Goal: Feedback & Contribution: Contribute content

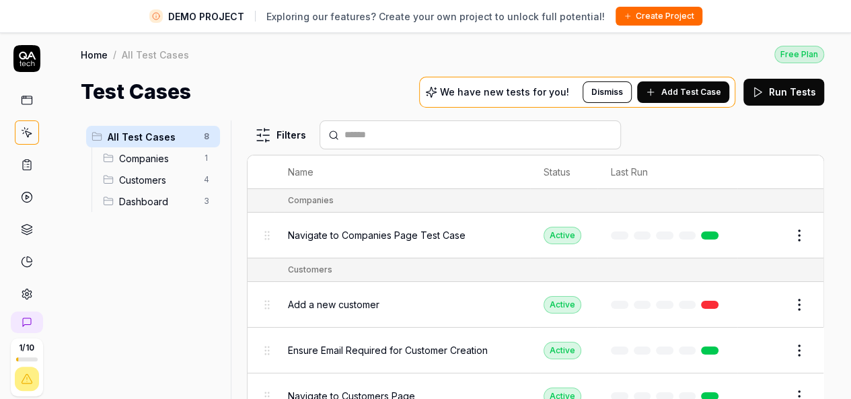
click at [15, 134] on link at bounding box center [27, 132] width 24 height 24
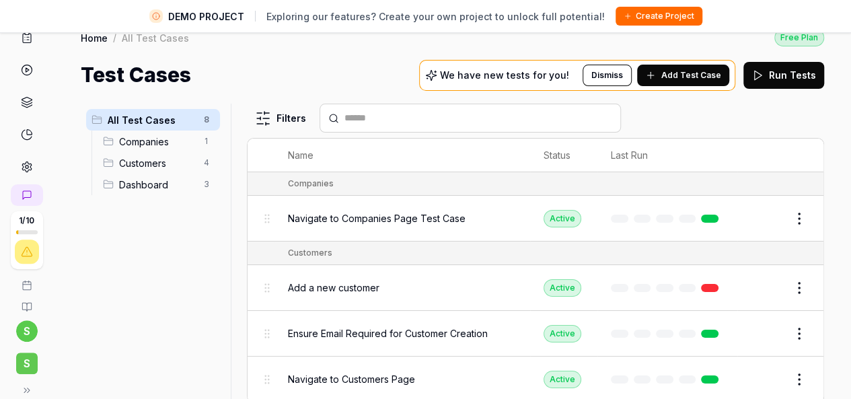
scroll to position [32, 0]
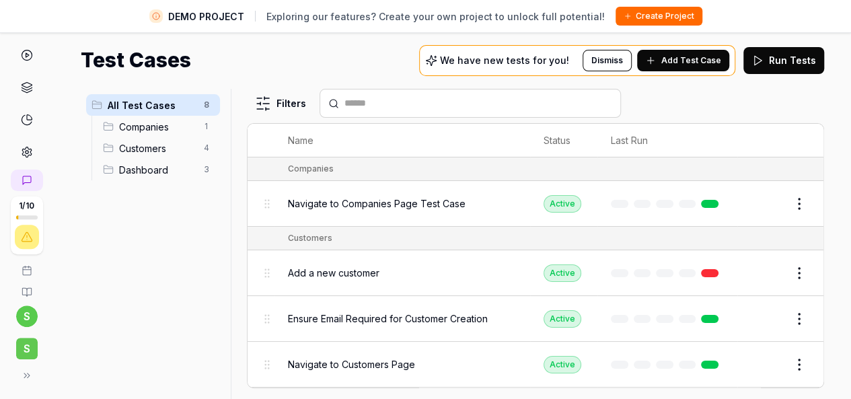
click at [24, 343] on span "S" at bounding box center [27, 349] width 22 height 22
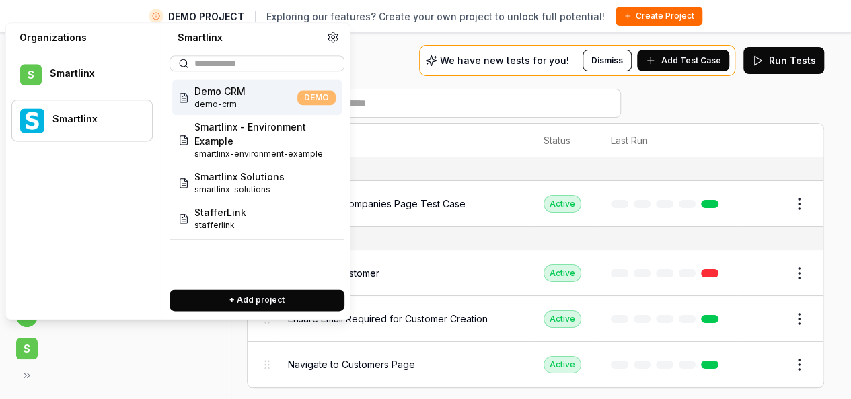
click at [120, 120] on div "Smartlinx" at bounding box center [93, 120] width 82 height 12
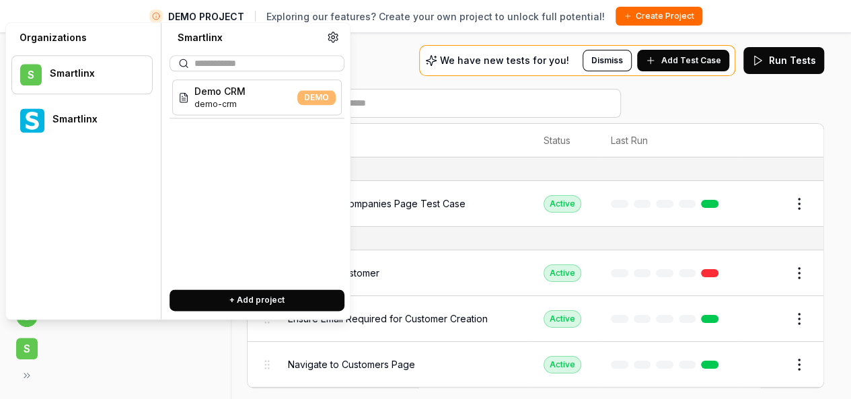
click at [92, 57] on div "S Smartlinx" at bounding box center [81, 74] width 141 height 39
click at [92, 116] on div "Smartlinx" at bounding box center [93, 120] width 82 height 12
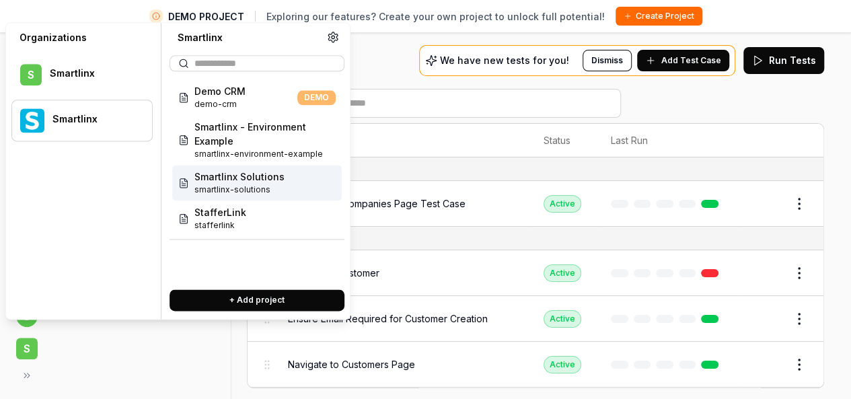
click at [259, 176] on span "Smartlinx Solutions" at bounding box center [239, 177] width 90 height 14
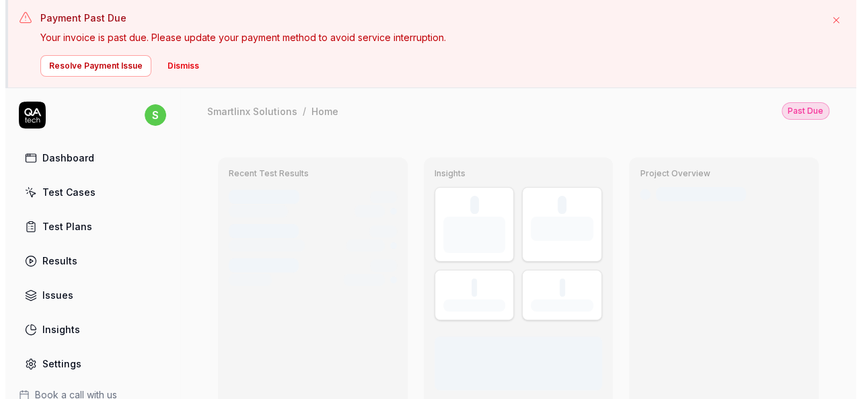
scroll to position [3, 0]
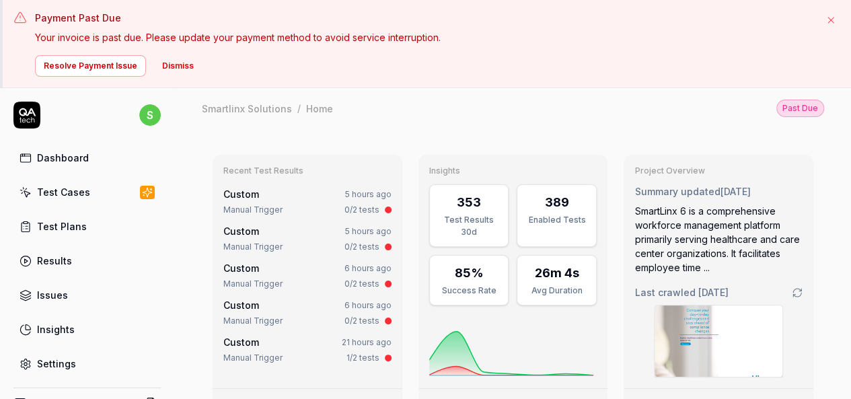
click at [176, 73] on button "Dismiss" at bounding box center [178, 66] width 48 height 22
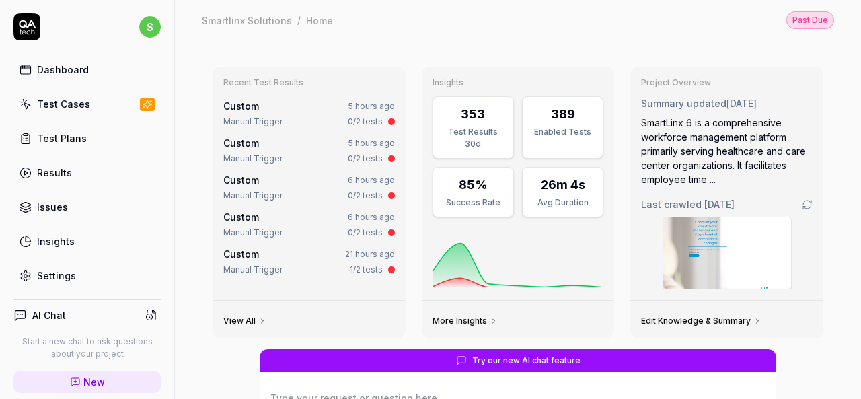
scroll to position [0, 0]
click at [92, 108] on link "Test Cases" at bounding box center [86, 104] width 147 height 26
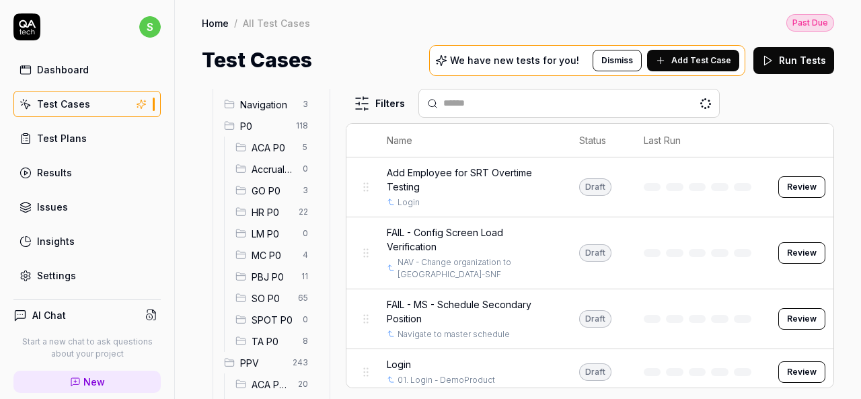
scroll to position [135, 0]
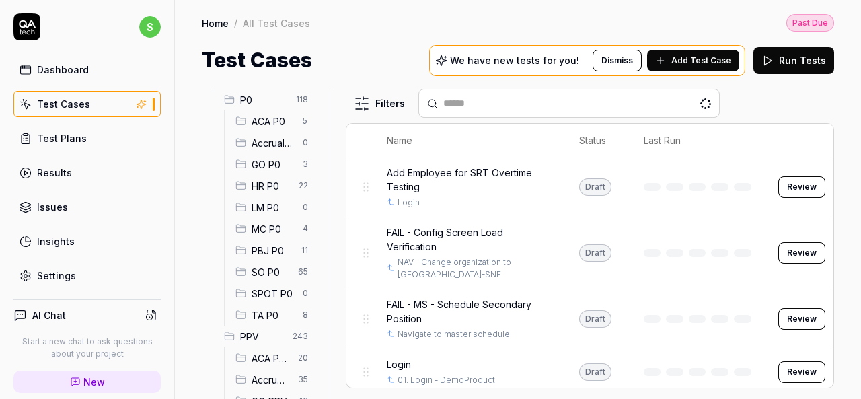
click at [267, 189] on span "HR P0" at bounding box center [271, 186] width 39 height 14
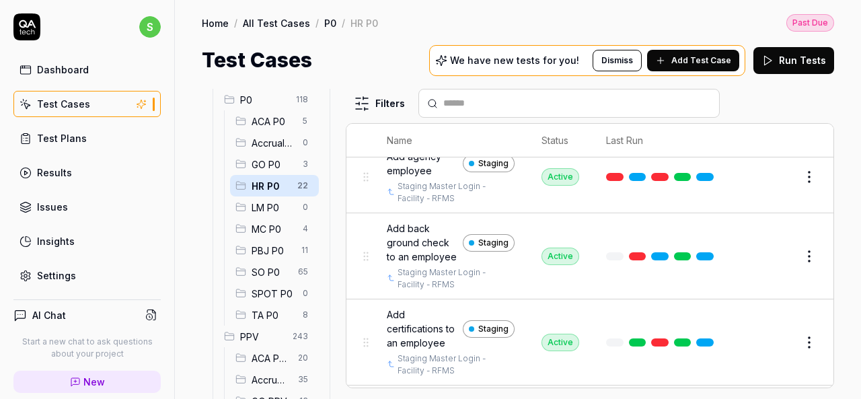
scroll to position [67, 0]
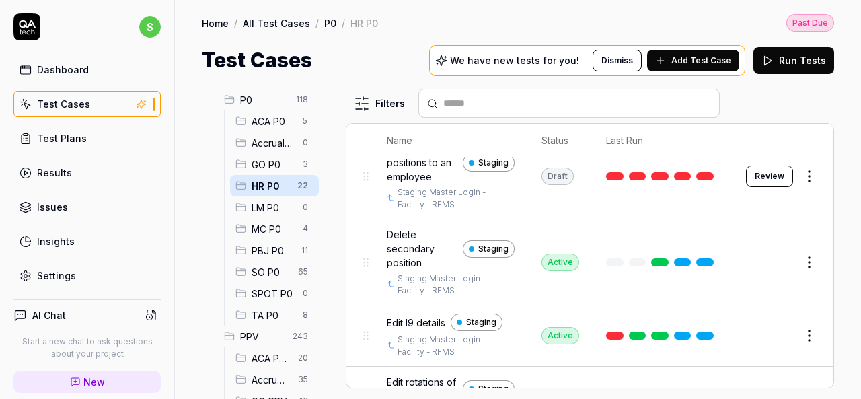
scroll to position [673, 0]
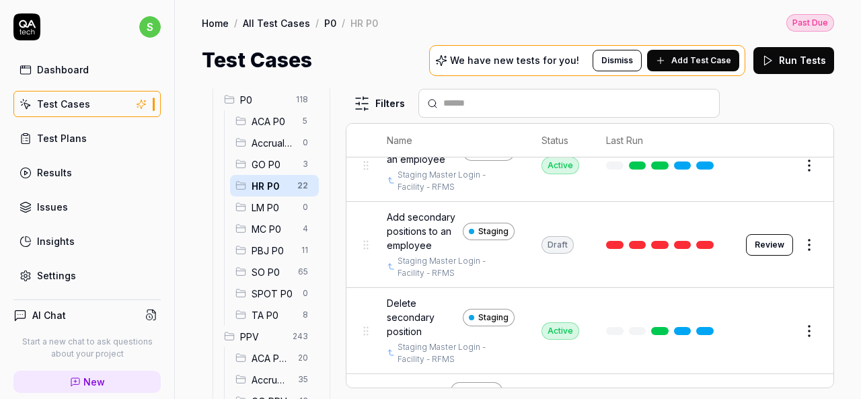
click at [746, 256] on button "Review" at bounding box center [769, 245] width 47 height 22
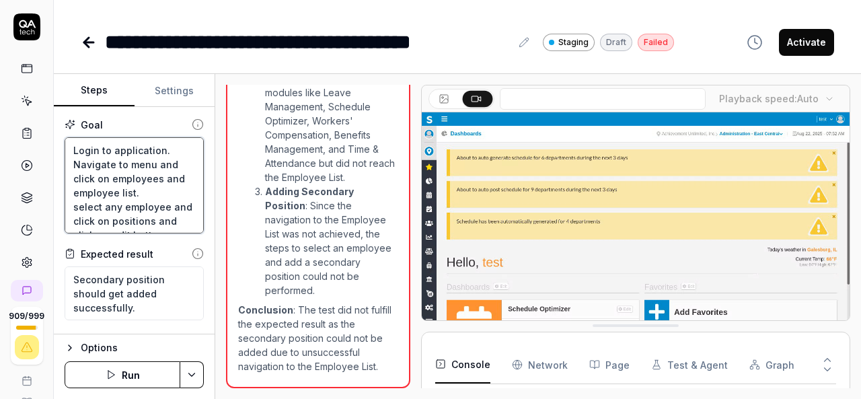
scroll to position [2361, 0]
type textarea "*"
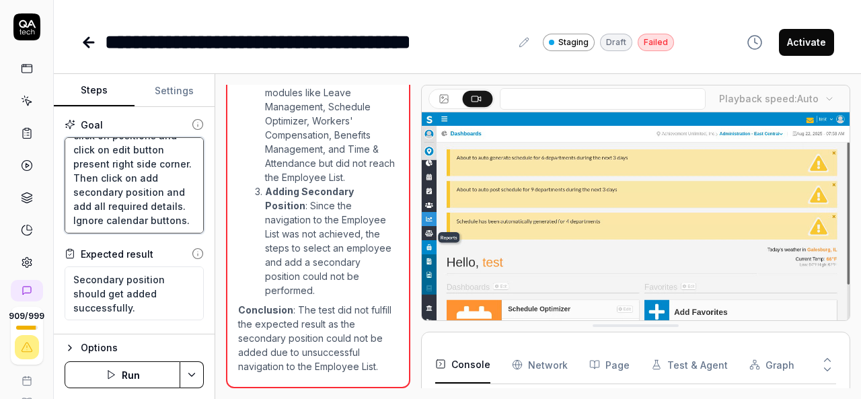
scroll to position [141, 0]
drag, startPoint x: 66, startPoint y: 149, endPoint x: 182, endPoint y: 237, distance: 146.0
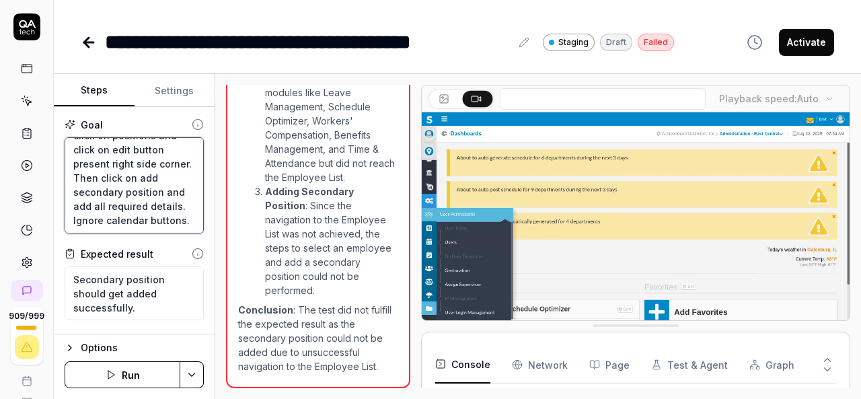
click at [182, 237] on div "Goal Login to application. Navigate to menu and click on employees and employee…" at bounding box center [134, 220] width 161 height 227
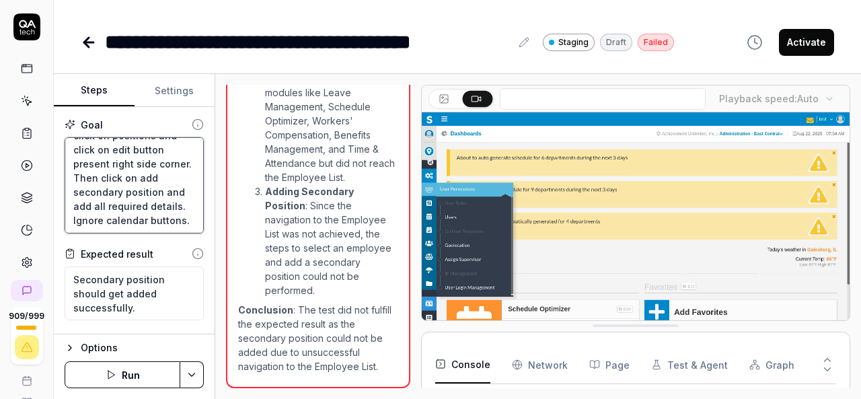
type textarea "A"
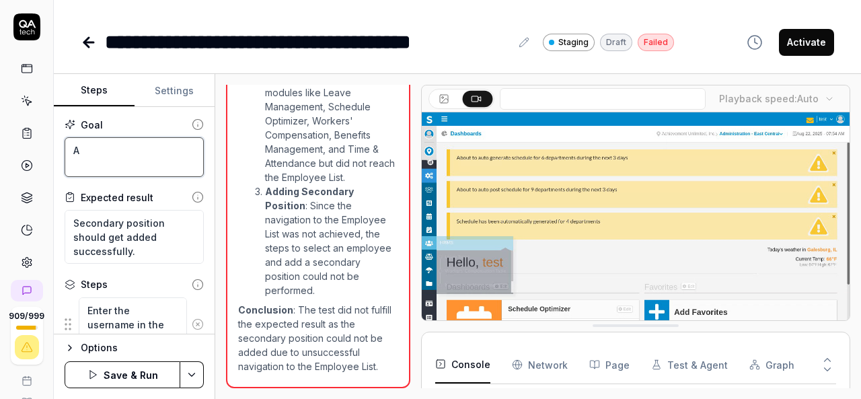
scroll to position [0, 0]
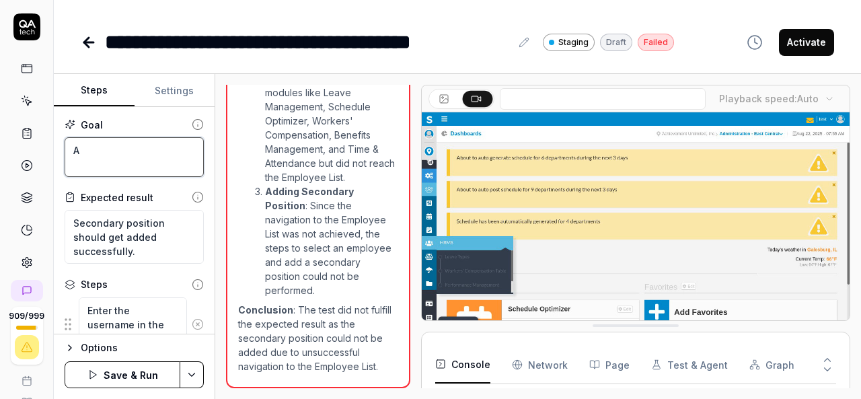
type textarea "*"
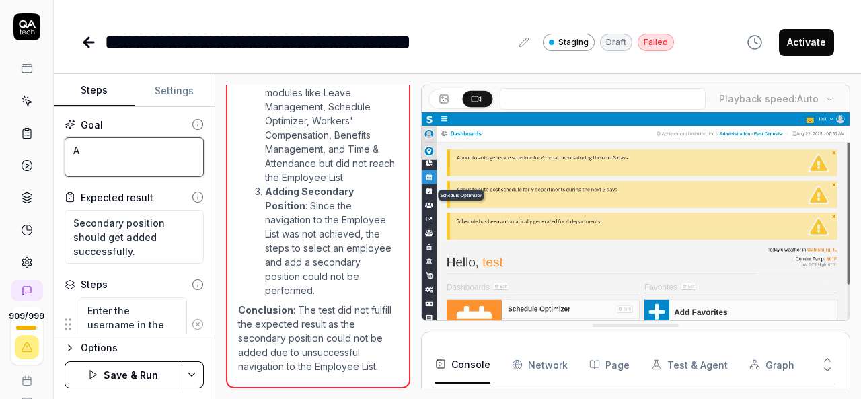
type textarea "Ad"
type textarea "*"
type textarea "Add"
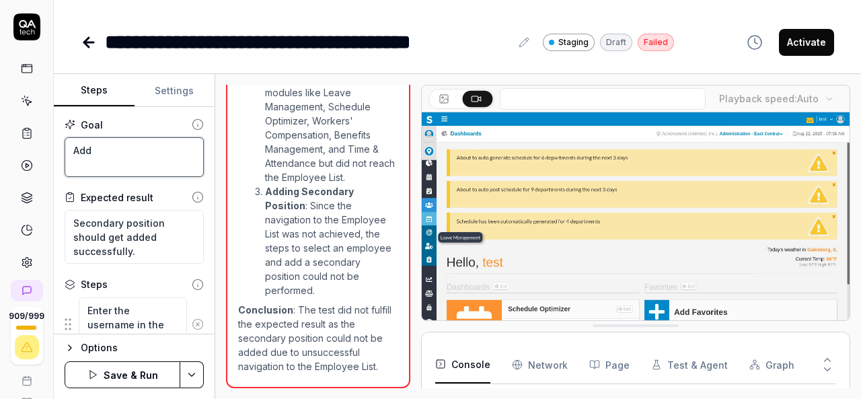
type textarea "*"
type textarea "Add"
type textarea "*"
type textarea "Add s"
type textarea "*"
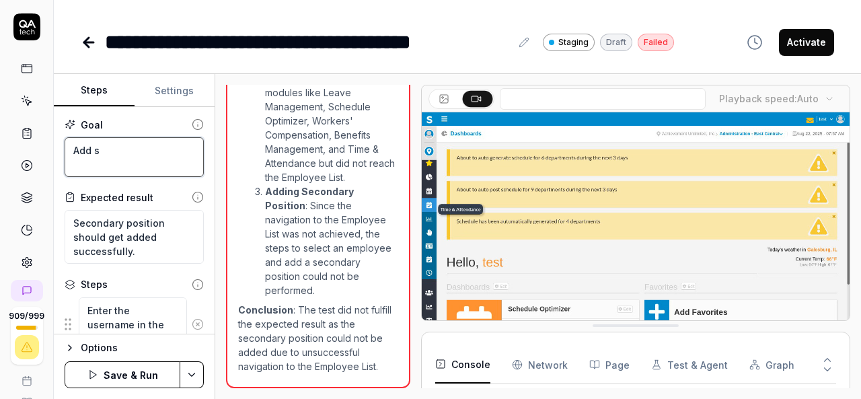
type textarea "Add se"
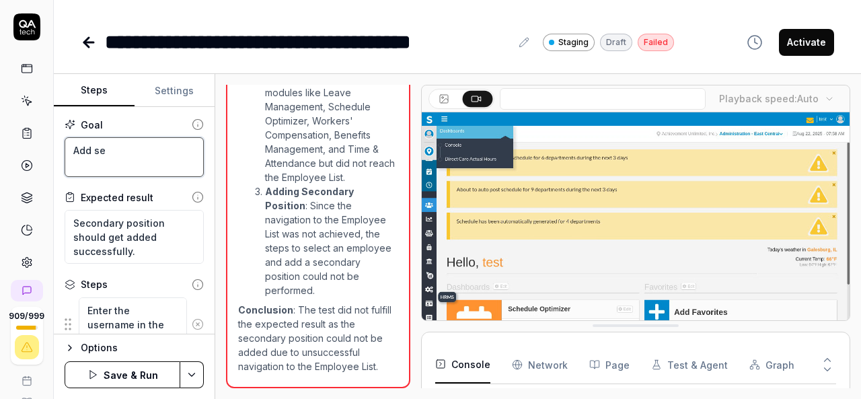
type textarea "*"
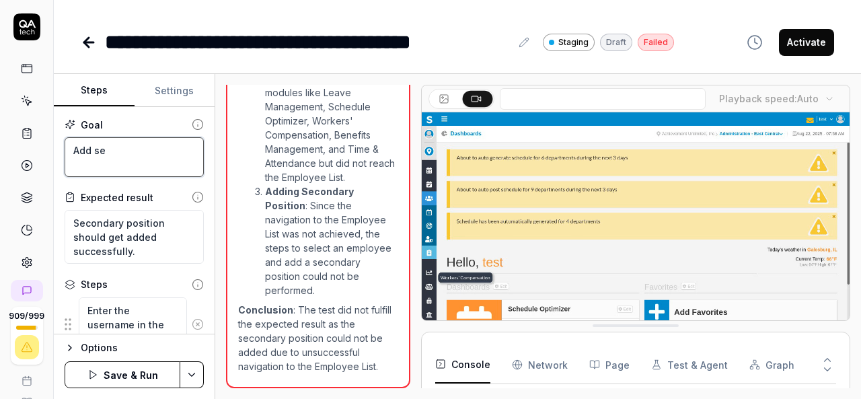
type textarea "Add sec"
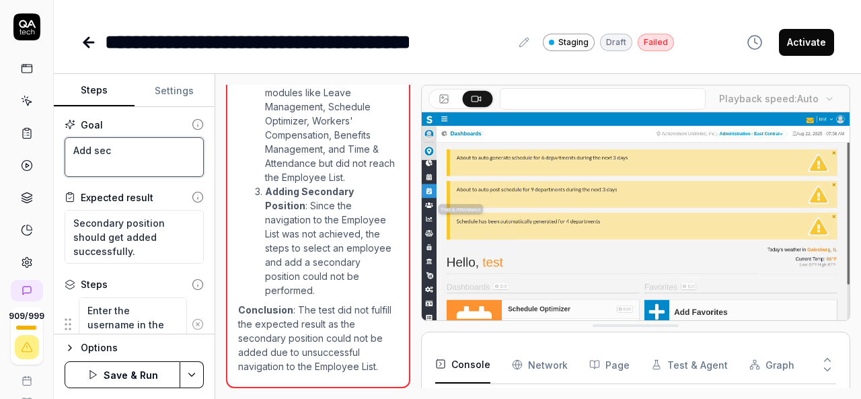
type textarea "*"
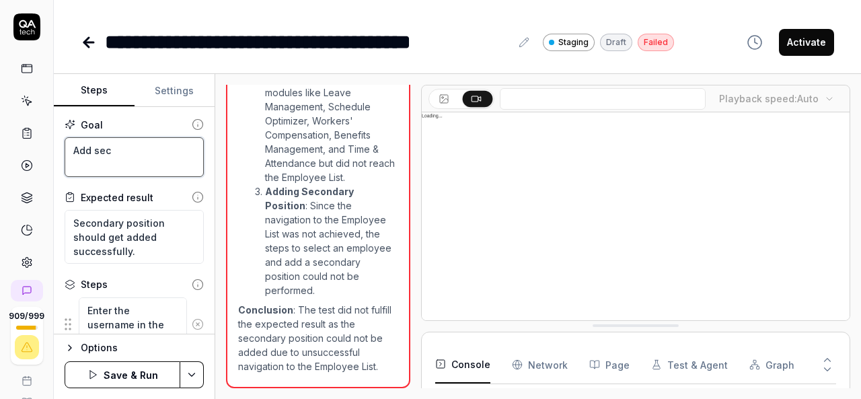
type textarea "Add seco"
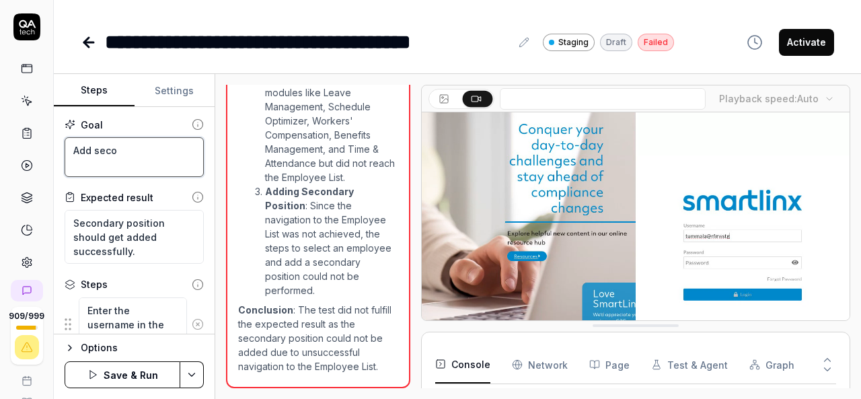
type textarea "*"
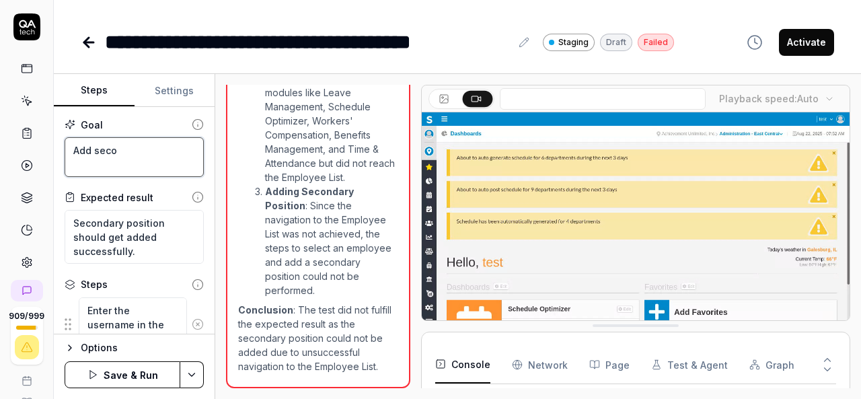
type textarea "Add secon"
type textarea "*"
type textarea "Add second"
type textarea "*"
type textarea "Add seconda"
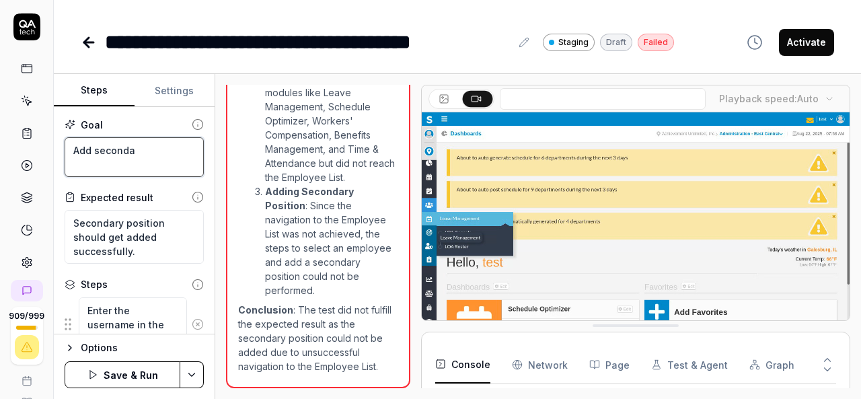
type textarea "*"
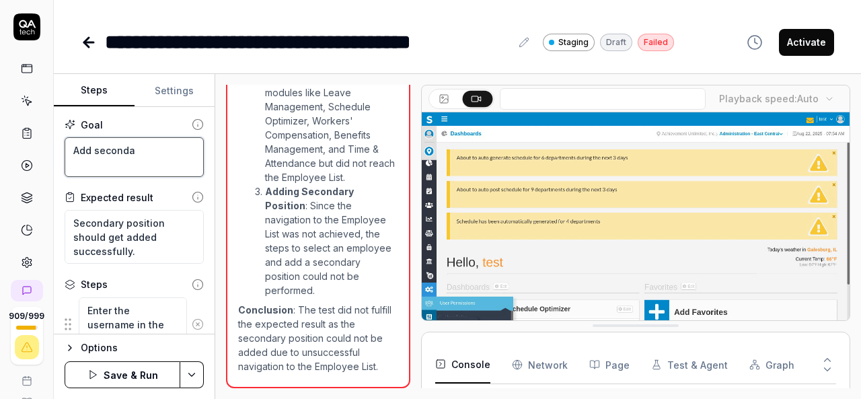
type textarea "Add secondar"
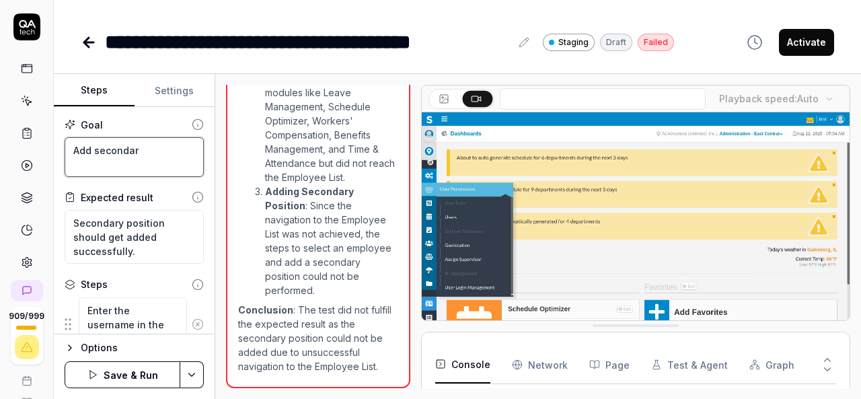
type textarea "*"
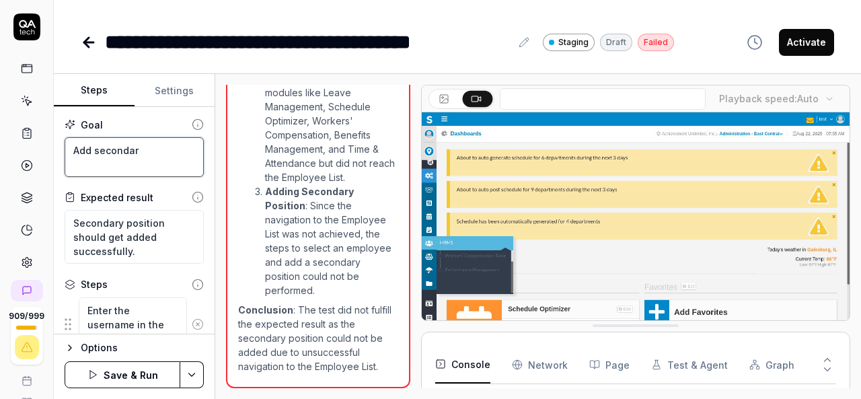
type textarea "Add secondary"
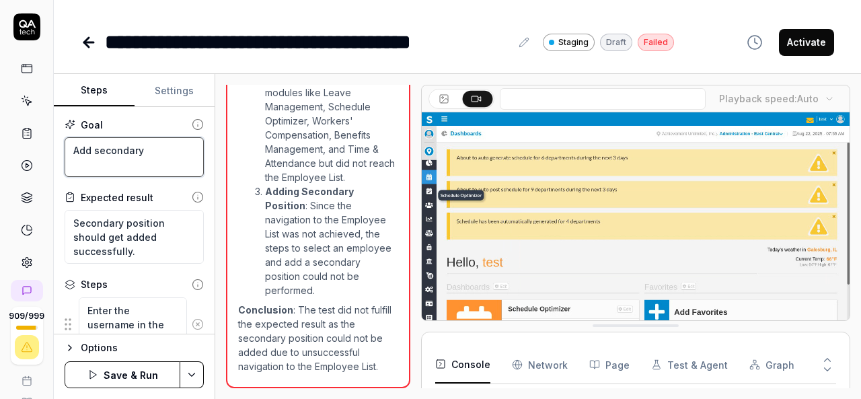
type textarea "*"
type textarea "Add secondary"
type textarea "*"
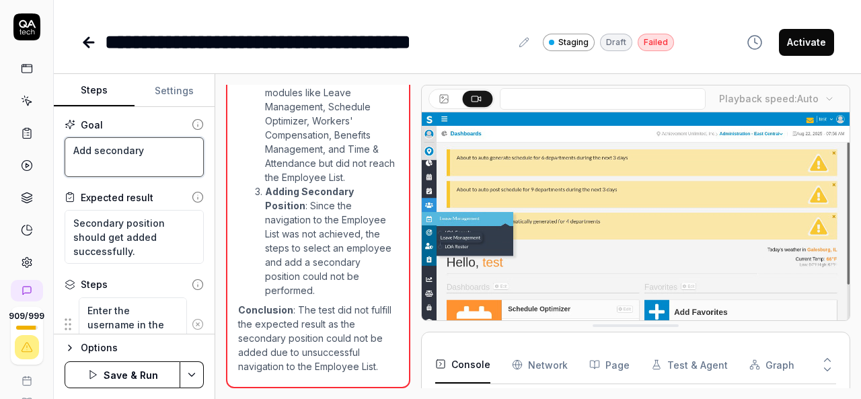
type textarea "Add secondary p"
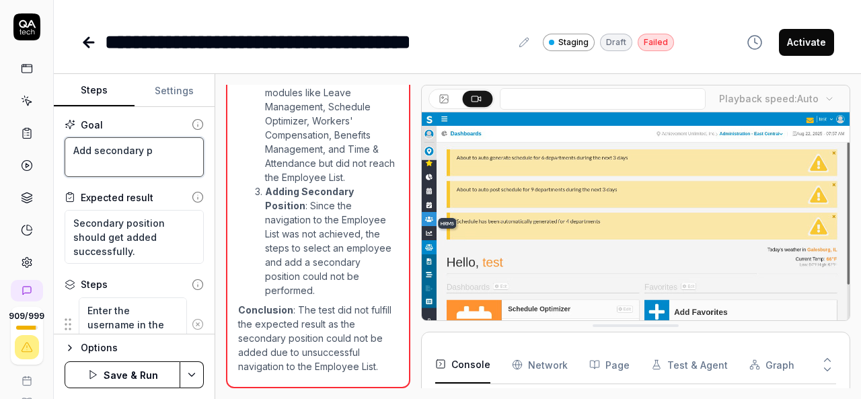
type textarea "*"
type textarea "Add secondary po"
type textarea "*"
type textarea "Add secondary pos"
type textarea "*"
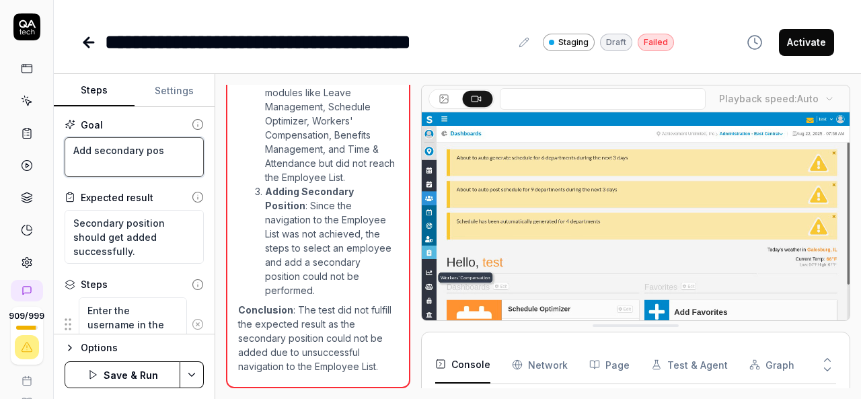
type textarea "Add secondary posi"
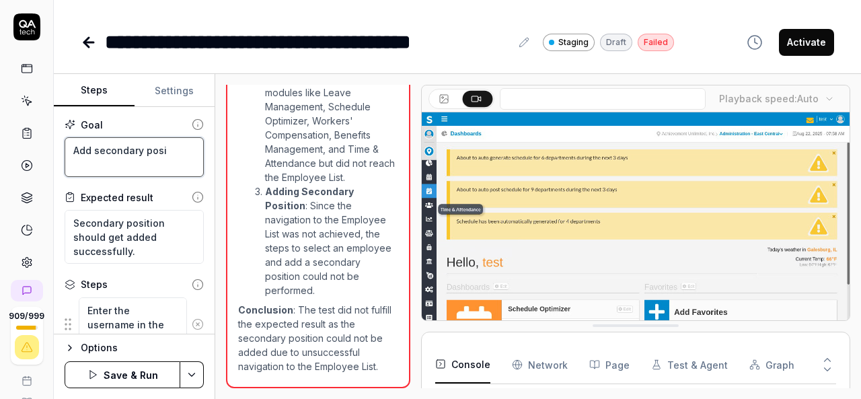
type textarea "*"
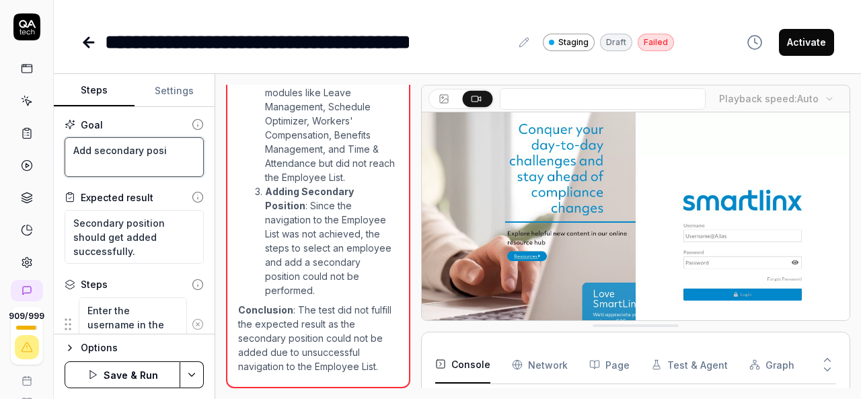
type textarea "Add secondary posit"
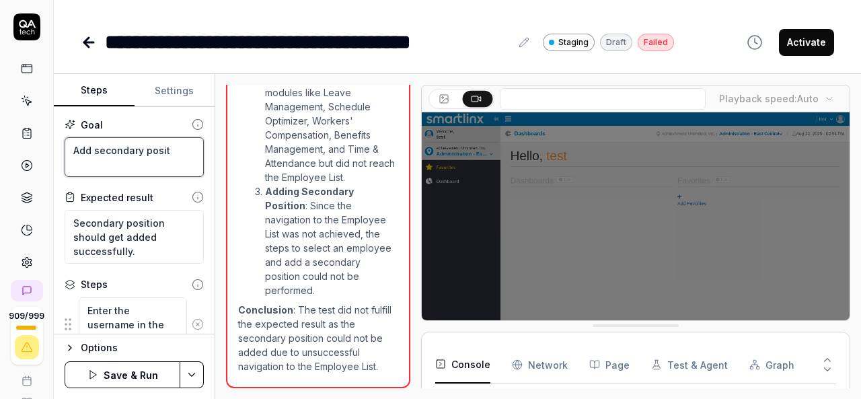
type textarea "*"
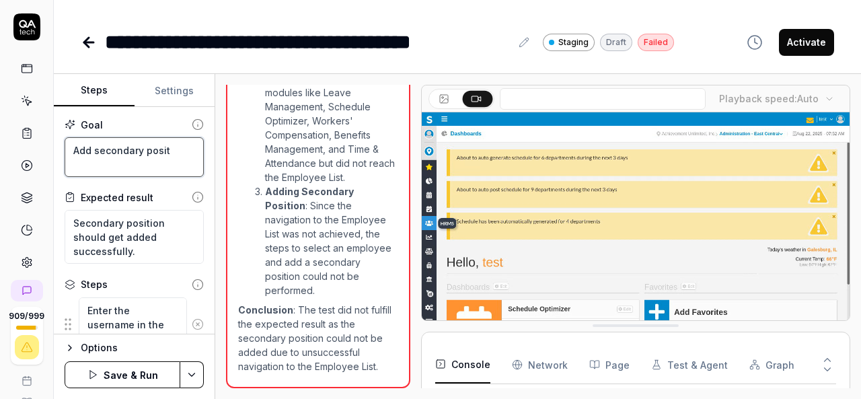
type textarea "Add secondary positi"
type textarea "*"
type textarea "Add secondary positio"
type textarea "*"
type textarea "Add secondary position"
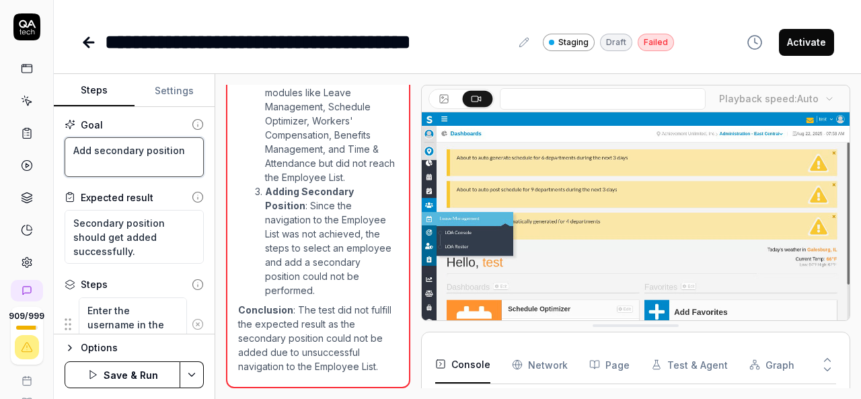
type textarea "*"
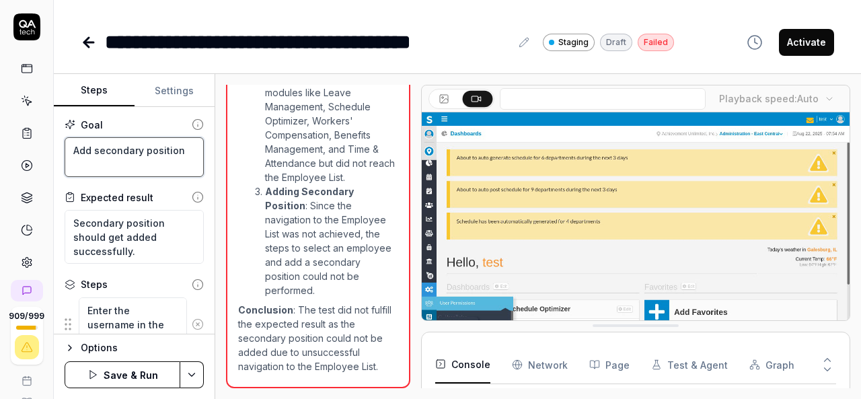
type textarea "Add secondary position"
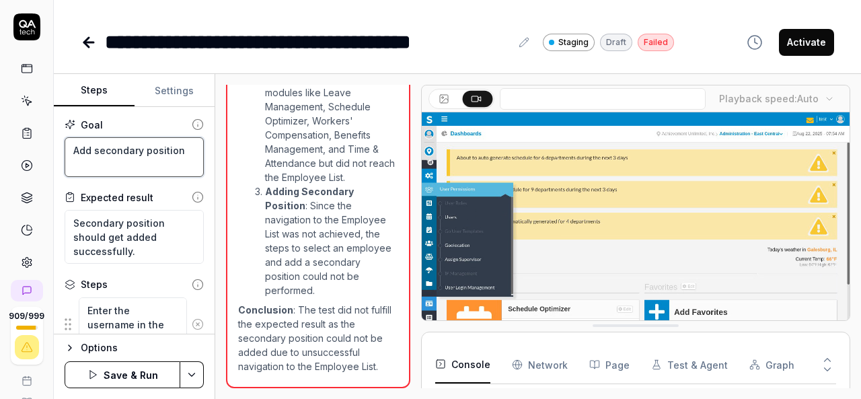
type textarea "*"
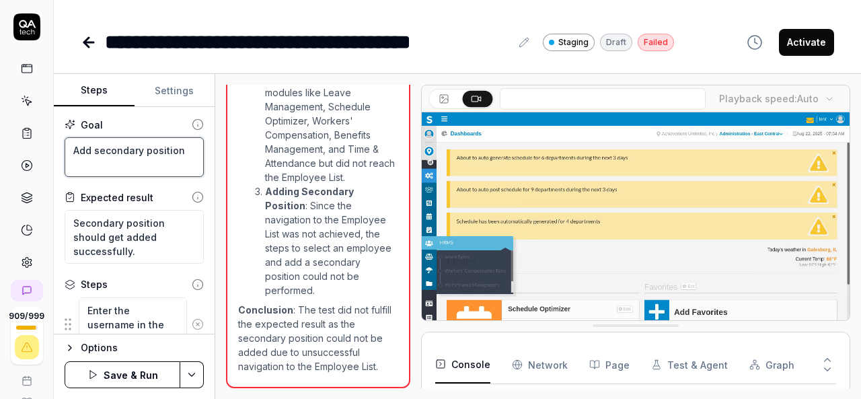
type textarea "Add secondary position t"
type textarea "*"
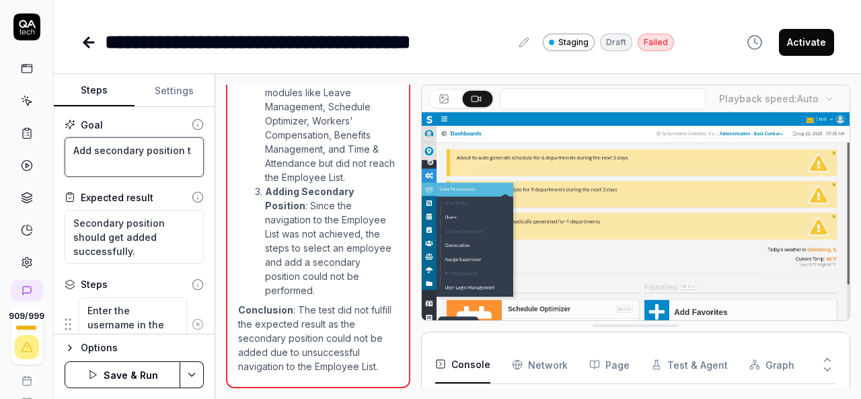
type textarea "Add secondary position to"
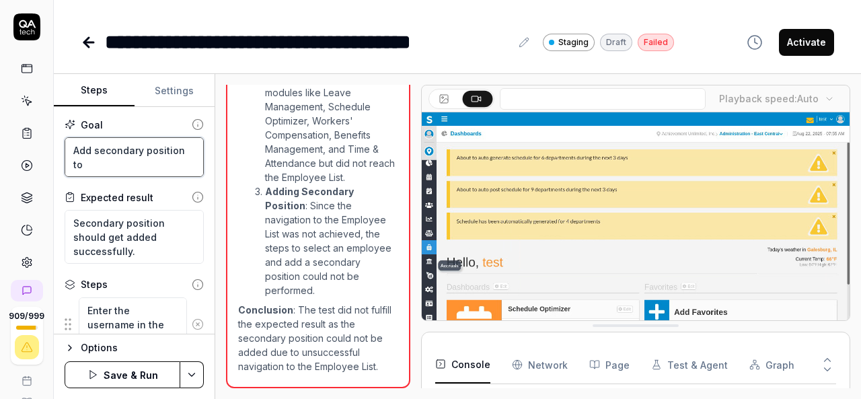
type textarea "*"
type textarea "Add secondary position to"
type textarea "*"
type textarea "Add secondary position to a"
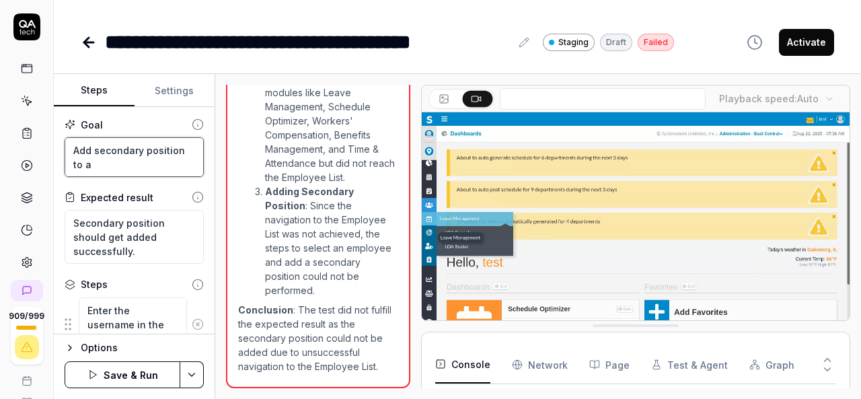
type textarea "*"
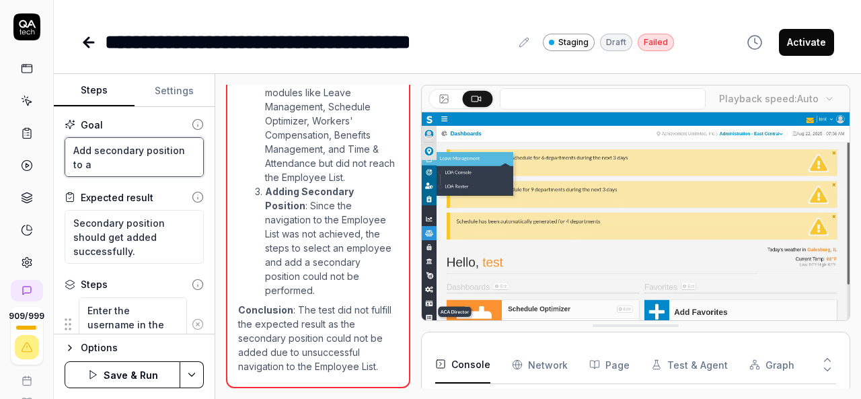
type textarea "Add secondary position to an"
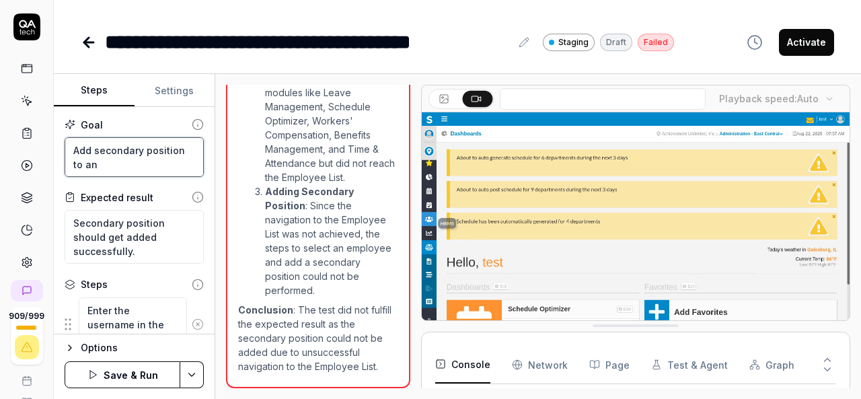
type textarea "*"
type textarea "Add secondary position to an"
type textarea "*"
type textarea "Add secondary position to an e"
type textarea "*"
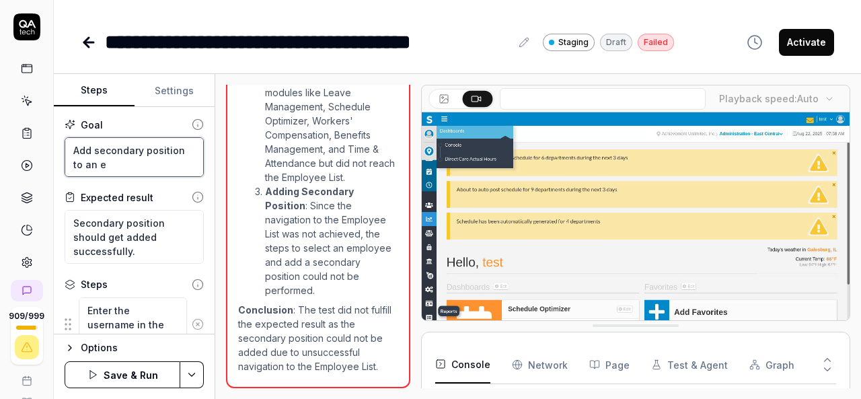
type textarea "Add secondary position to an em"
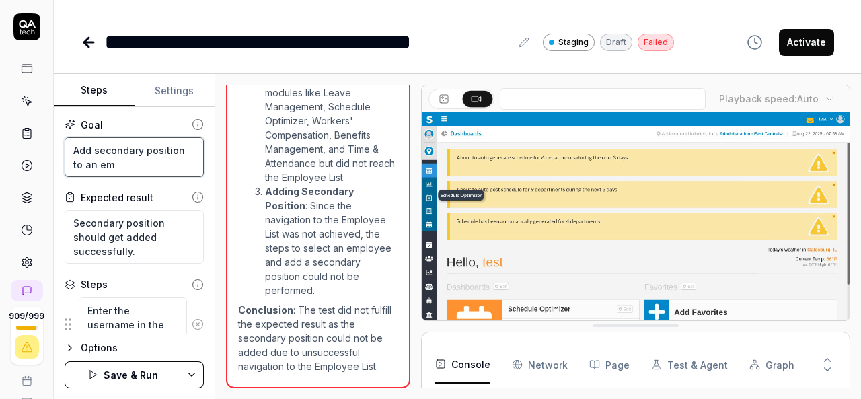
type textarea "*"
type textarea "Add secondary position to an emp"
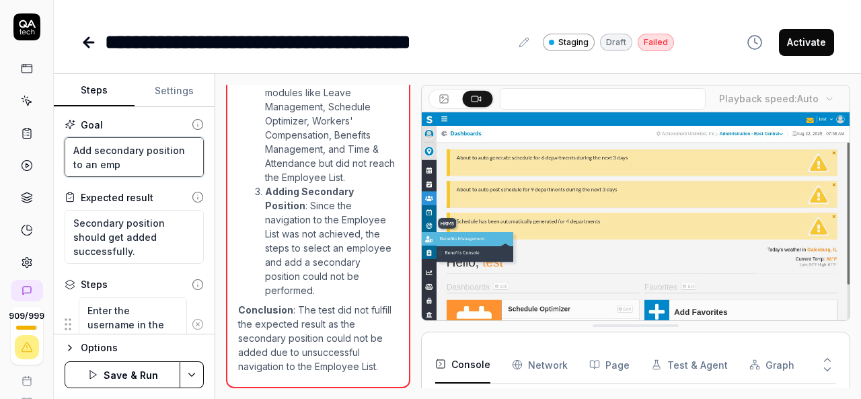
type textarea "*"
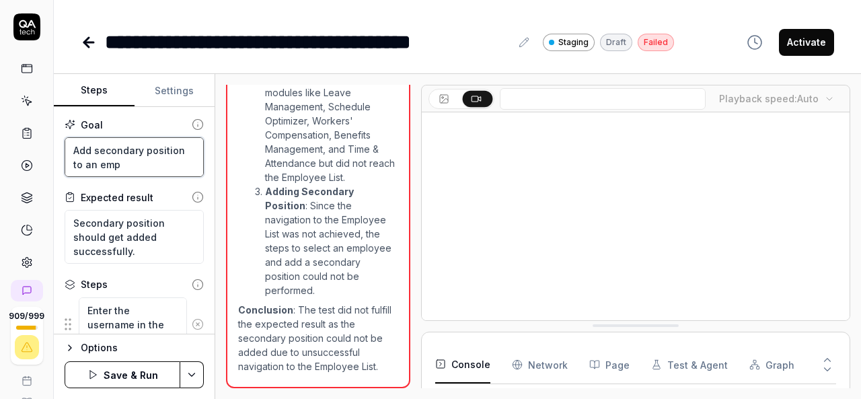
type textarea "Add secondary position to an empl"
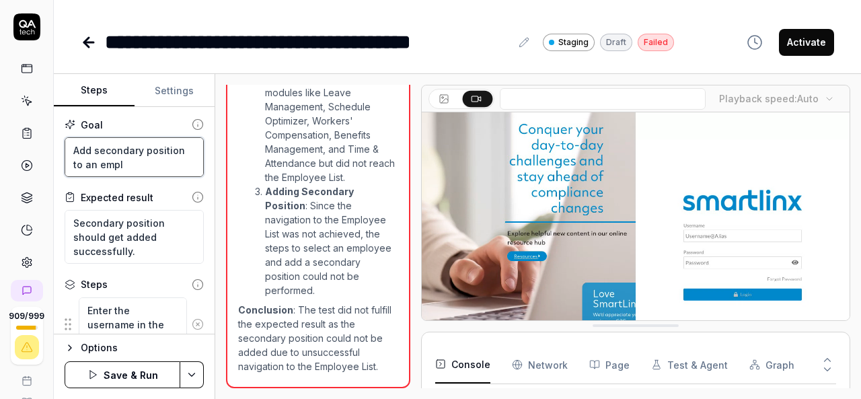
type textarea "*"
type textarea "Add secondary position to an emplo"
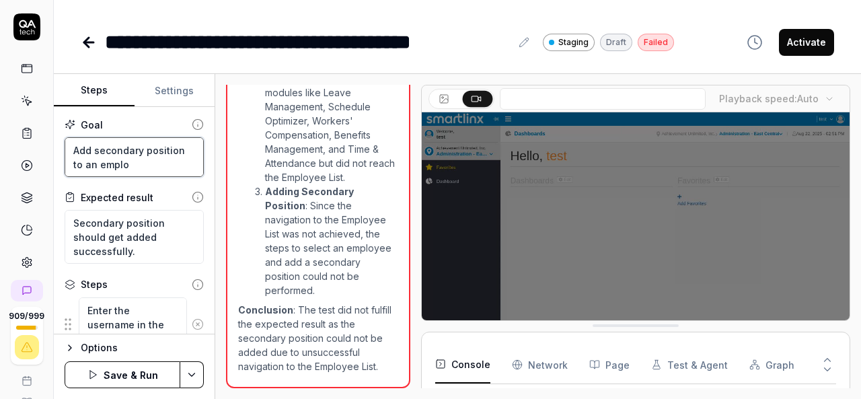
type textarea "*"
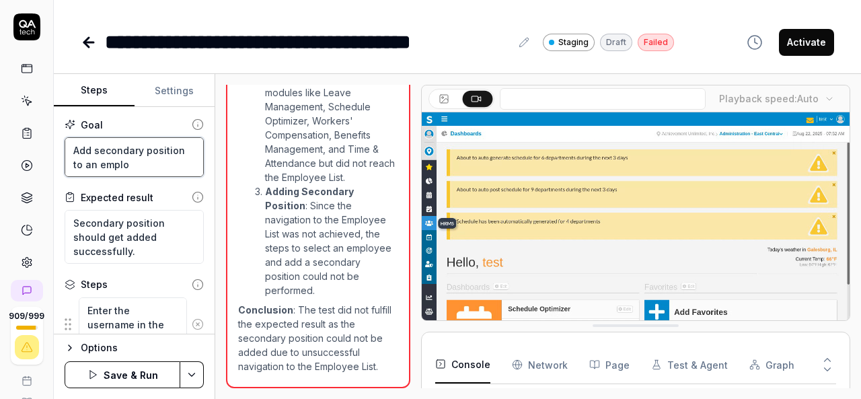
type textarea "Add secondary position to an employ"
type textarea "*"
type textarea "Add secondary position to an employe"
type textarea "*"
type textarea "Add secondary position to an employee"
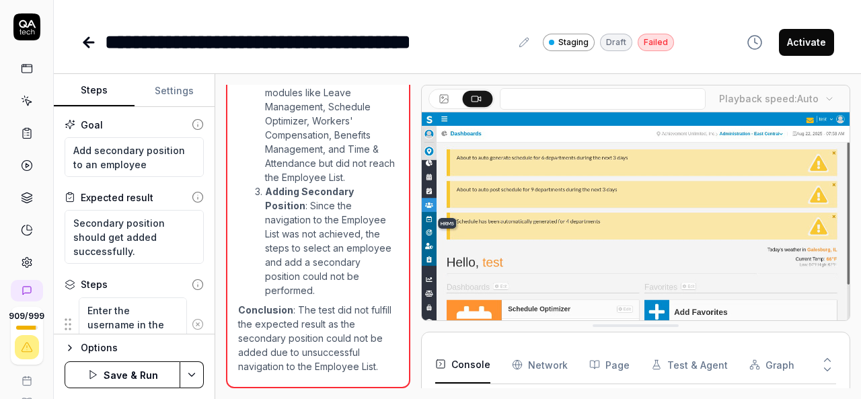
click at [190, 366] on html "**********" at bounding box center [430, 199] width 861 height 399
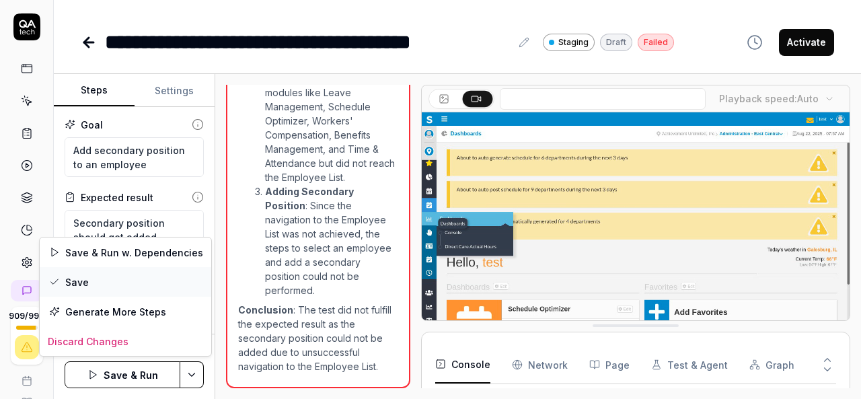
click at [87, 277] on div "Save" at bounding box center [126, 282] width 172 height 30
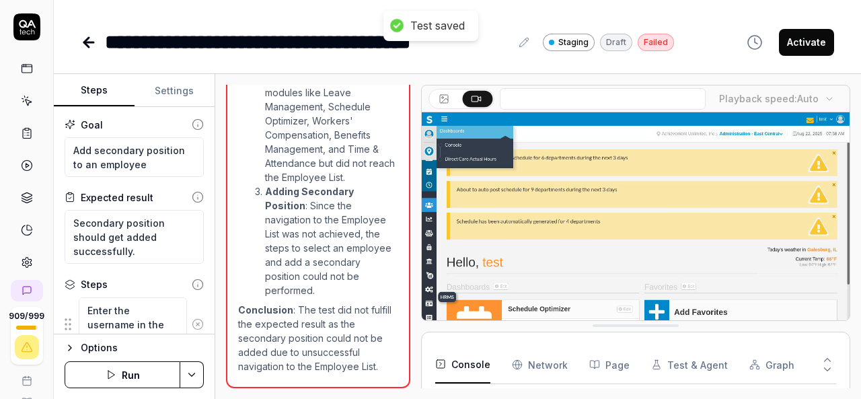
type textarea "*"
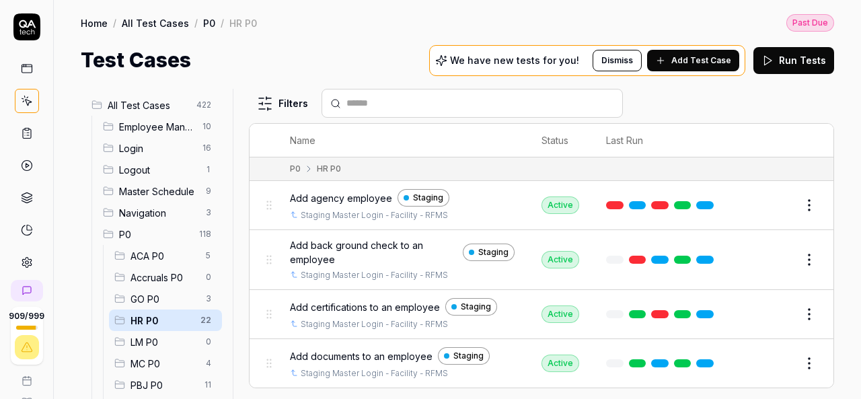
click at [682, 66] on button "Add Test Case" at bounding box center [693, 61] width 92 height 22
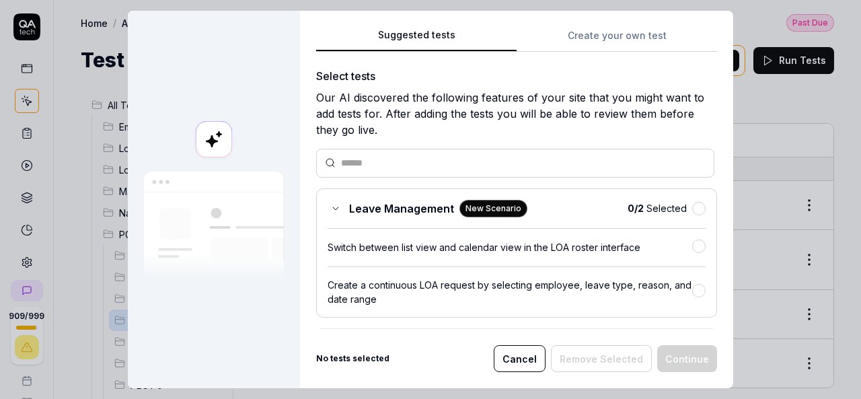
click at [478, 192] on div "Leave Management New Scenario 0 / 2 Selected Switch between list view and calen…" at bounding box center [516, 252] width 401 height 129
click at [585, 32] on button "Create your own test" at bounding box center [617, 40] width 201 height 24
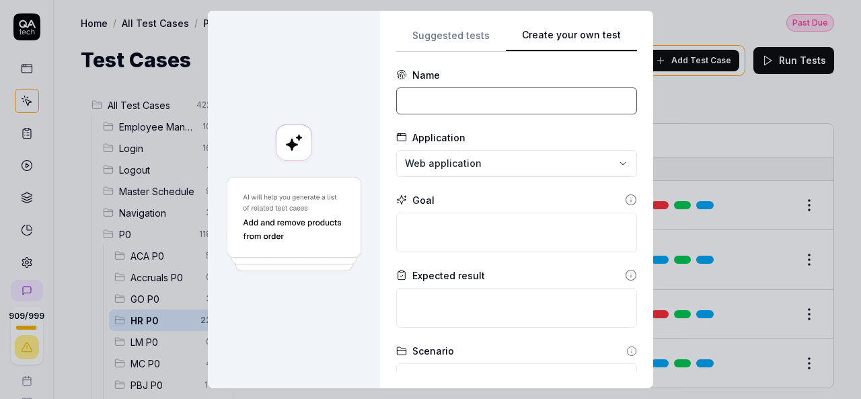
click at [458, 102] on input at bounding box center [516, 100] width 241 height 27
type input "c"
type input "E"
type input "Add benefit plan"
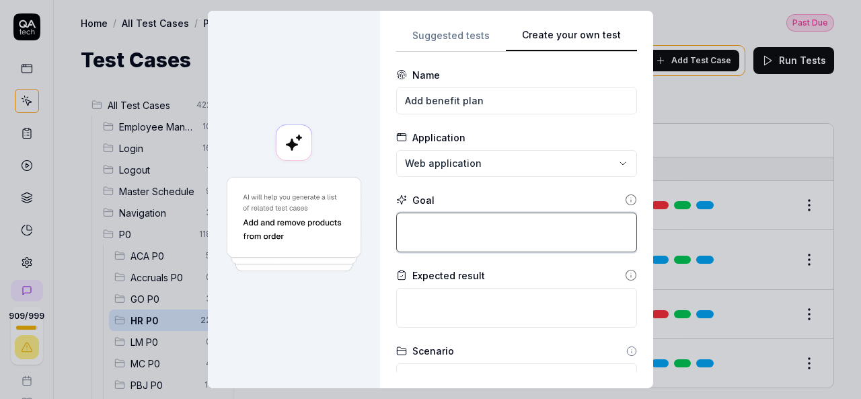
click at [456, 223] on textarea at bounding box center [516, 233] width 241 height 40
click at [527, 149] on div "**********" at bounding box center [430, 199] width 861 height 399
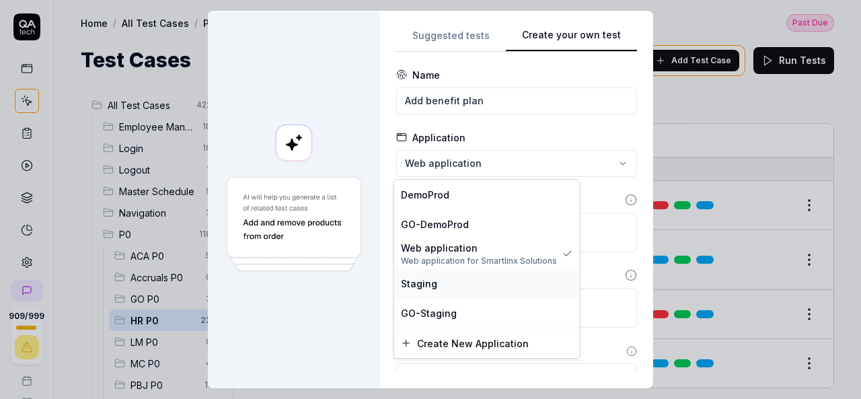
click at [451, 285] on div "Staging" at bounding box center [487, 284] width 172 height 14
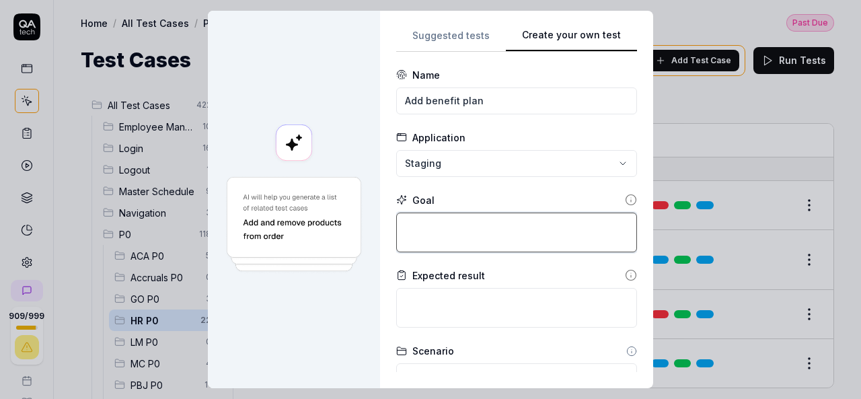
click at [495, 223] on textarea at bounding box center [516, 233] width 241 height 40
type textarea "*"
type textarea "A"
type textarea "*"
type textarea "Ad"
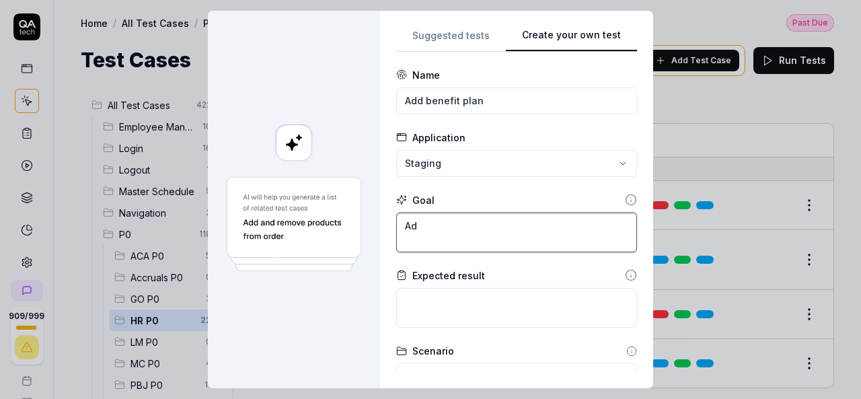
type textarea "*"
type textarea "Add"
type textarea "*"
type textarea "Add"
type textarea "*"
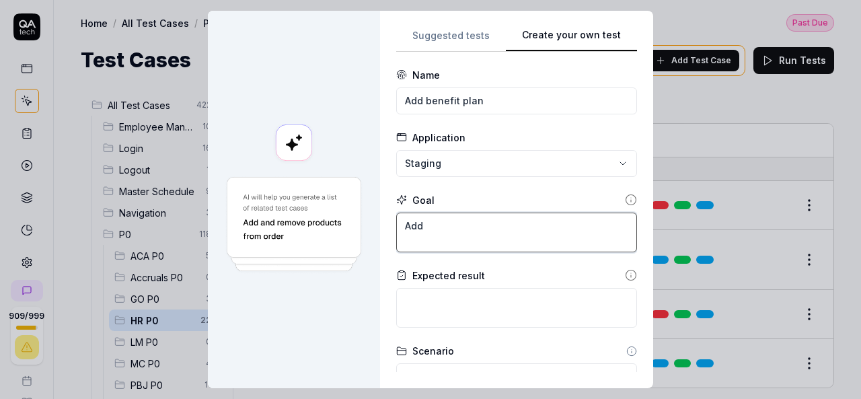
type textarea "Add b"
type textarea "*"
type textarea "Add be"
type textarea "*"
type textarea "Add ben"
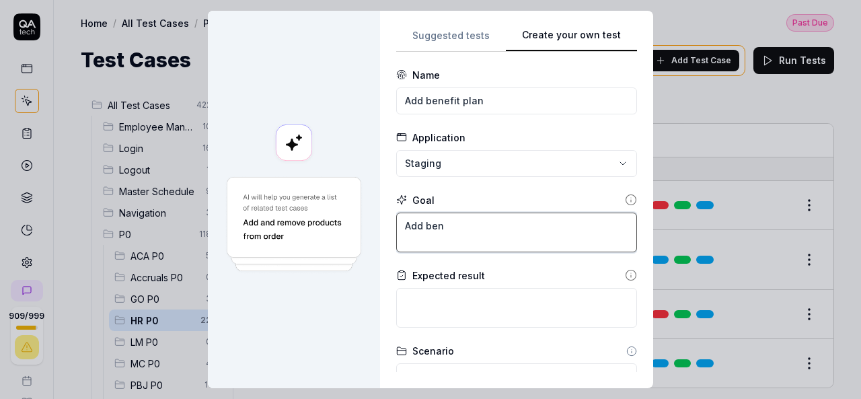
type textarea "*"
type textarea "Add bene"
type textarea "*"
type textarea "Add benef"
type textarea "*"
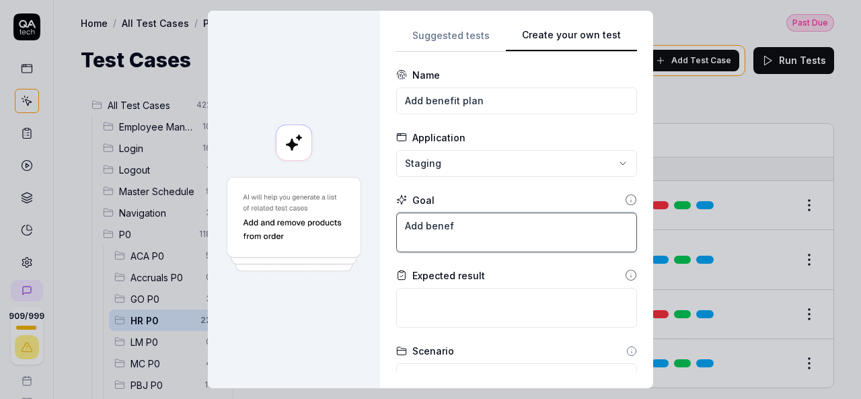
type textarea "Add benefi"
type textarea "*"
type textarea "Add benefit"
type textarea "*"
type textarea "Add benefit"
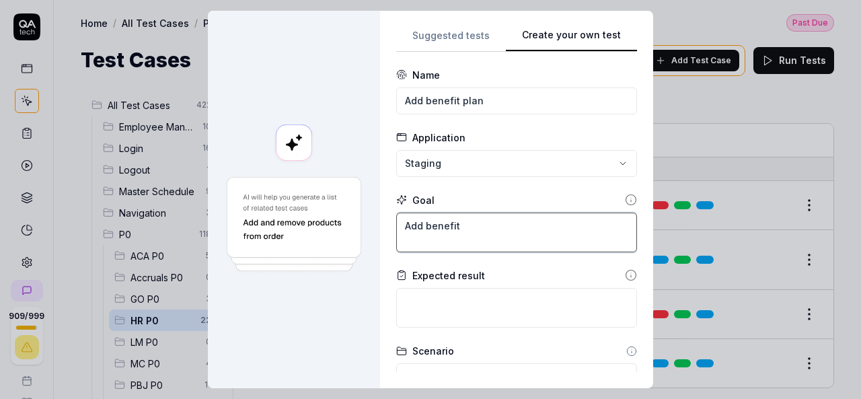
type textarea "*"
type textarea "Add benefit p"
type textarea "*"
type textarea "Add benefit pl"
type textarea "*"
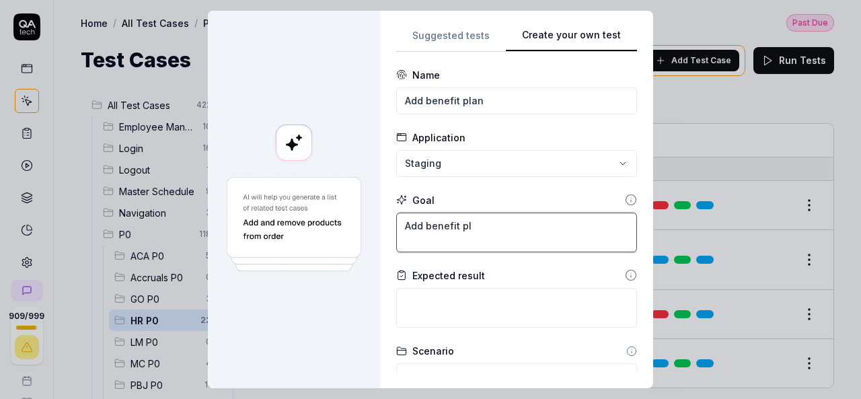
type textarea "Add benefit pla"
type textarea "*"
type textarea "Add benefit plan"
type textarea "*"
type textarea "Add benefit plan"
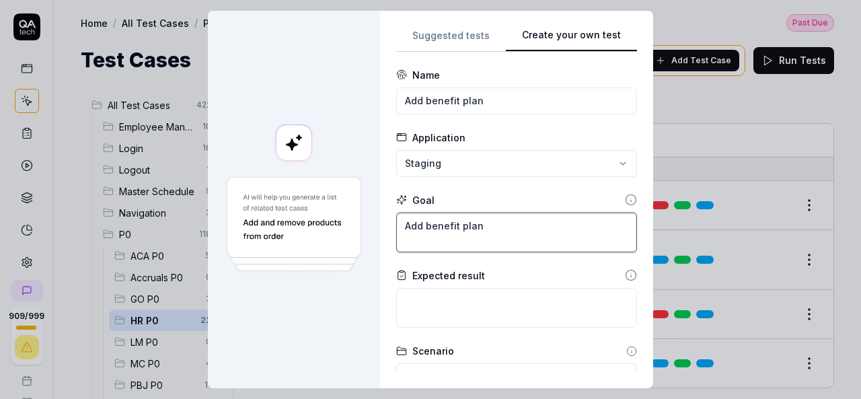
type textarea "*"
type textarea "Add benefit plan o"
type textarea "*"
type textarea "Add benefit plan on"
type textarea "*"
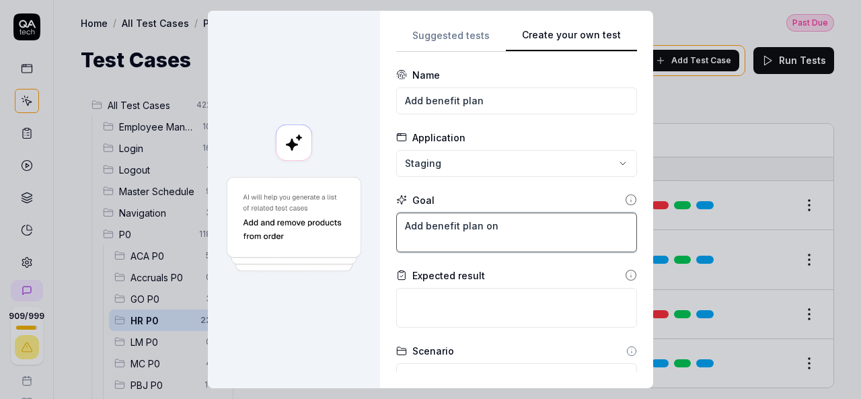
type textarea "Add benefit plan on"
type textarea "*"
type textarea "Add benefit [MEDICAL_DATA]"
type textarea "*"
type textarea "Add benefit plan on be"
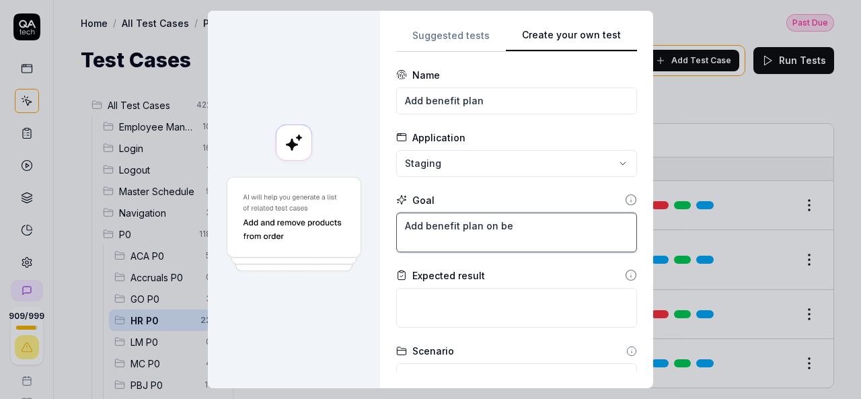
type textarea "*"
type textarea "Add benefit plan on ben"
type textarea "*"
type textarea "Add benefit plan on benf"
type textarea "*"
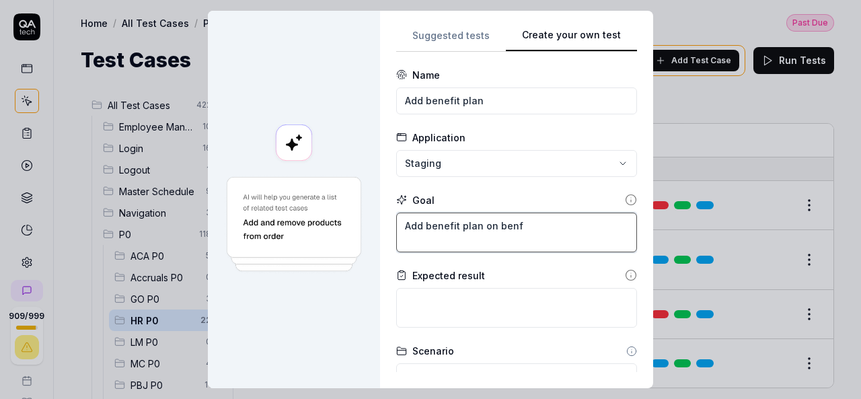
type textarea "Add benefit plan on benfi"
type textarea "*"
type textarea "Add benefit plan on benfit"
type textarea "*"
type textarea "Add benefit plan on benfit"
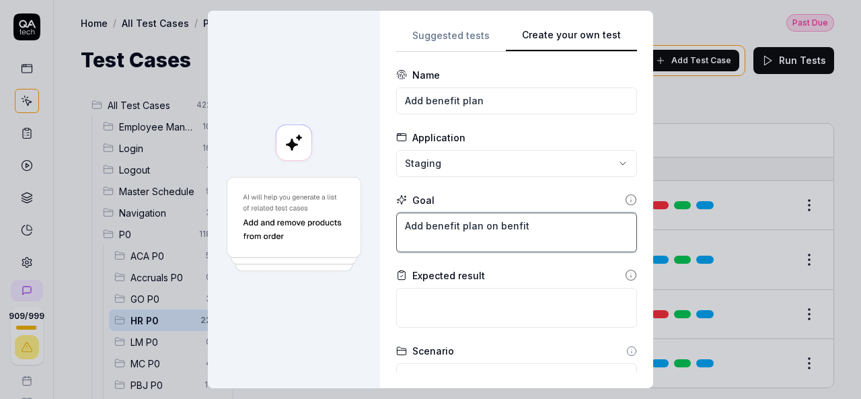
type textarea "*"
type textarea "Add benefit plan on benfit c"
type textarea "*"
type textarea "Add benefit plan on benfit co"
type textarea "*"
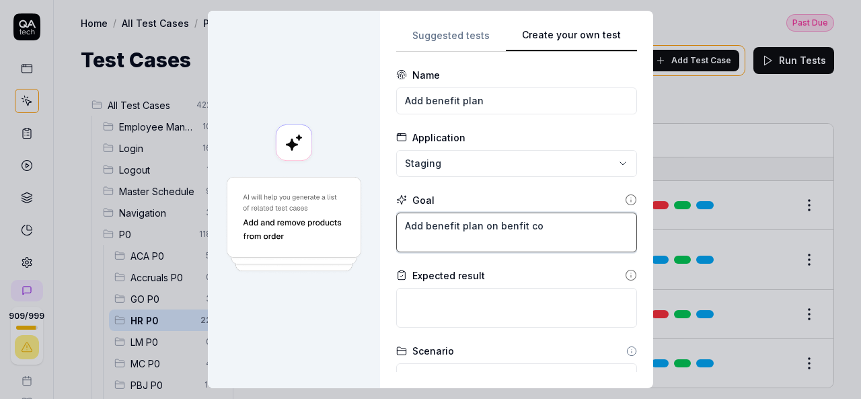
type textarea "Add benefit plan on benfit con"
type textarea "*"
type textarea "Add benefit plan on benfit cons"
type textarea "*"
type textarea "Add benefit plan on benfit consl"
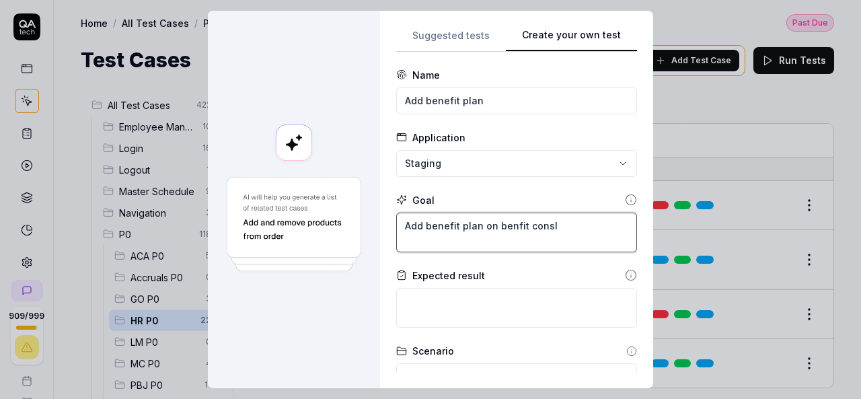
type textarea "*"
type textarea "Add benefit plan on benfit cons"
type textarea "*"
type textarea "Add benefit plan on benfit conso"
type textarea "*"
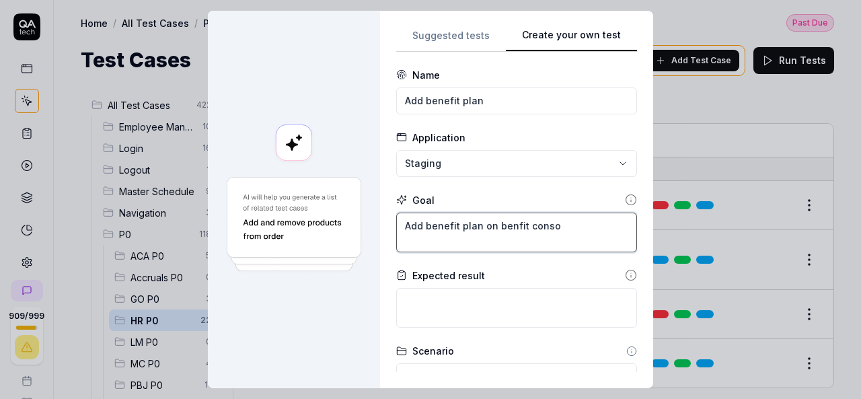
type textarea "Add benefit plan on benfit consol"
type textarea "*"
type textarea "Add benefit plan on benfit console"
click at [506, 224] on textarea "Add benefit plan on benfit console" at bounding box center [516, 233] width 241 height 40
type textarea "*"
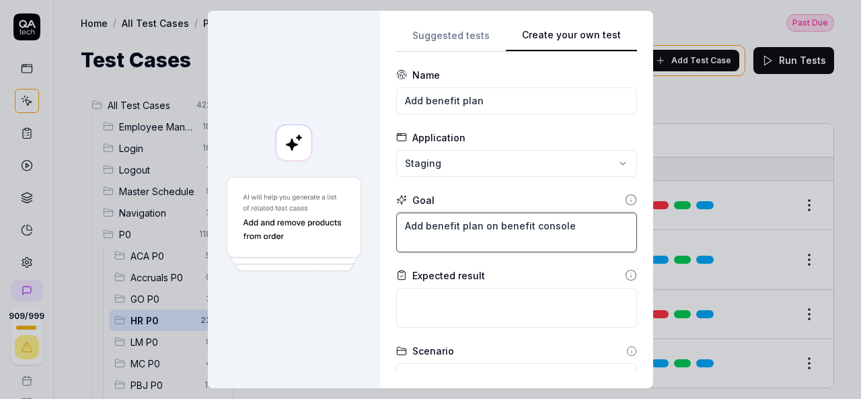
scroll to position [135, 0]
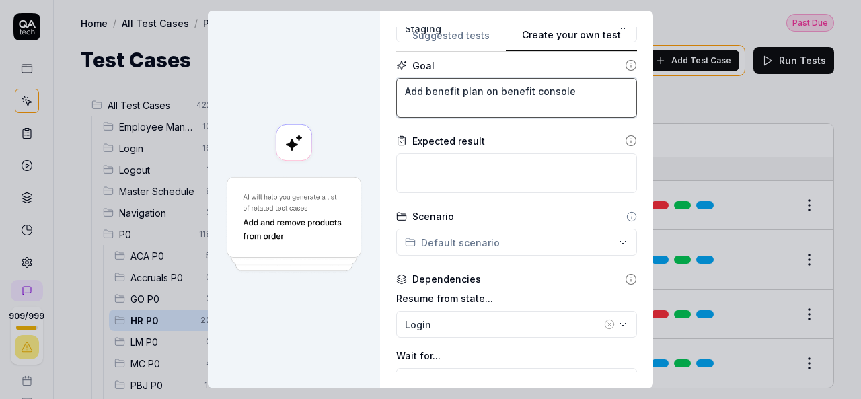
type textarea "Add benefit plan on benefit console"
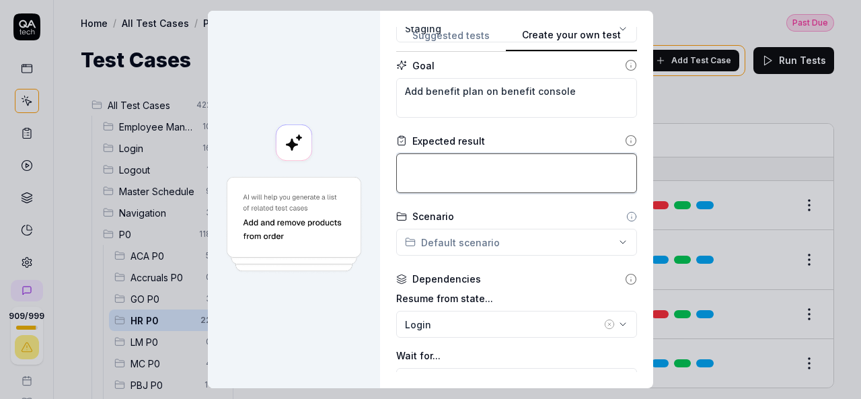
click at [463, 174] on textarea at bounding box center [516, 173] width 241 height 40
type textarea "*"
type textarea "U"
type textarea "*"
type textarea "Us"
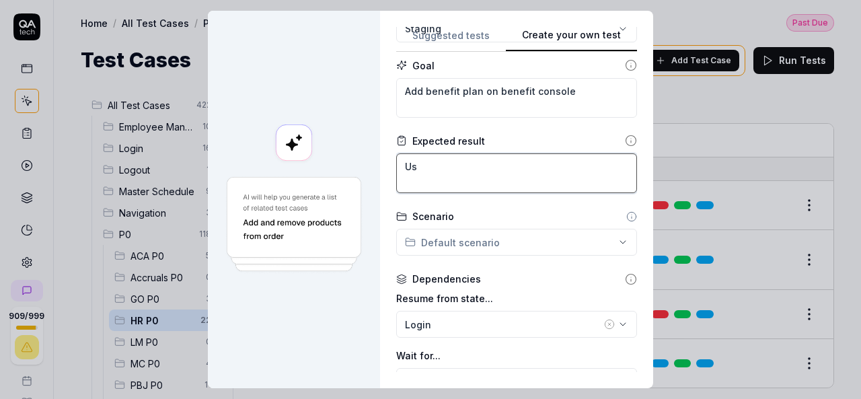
type textarea "*"
type textarea "Use"
type textarea "*"
type textarea "User"
type textarea "*"
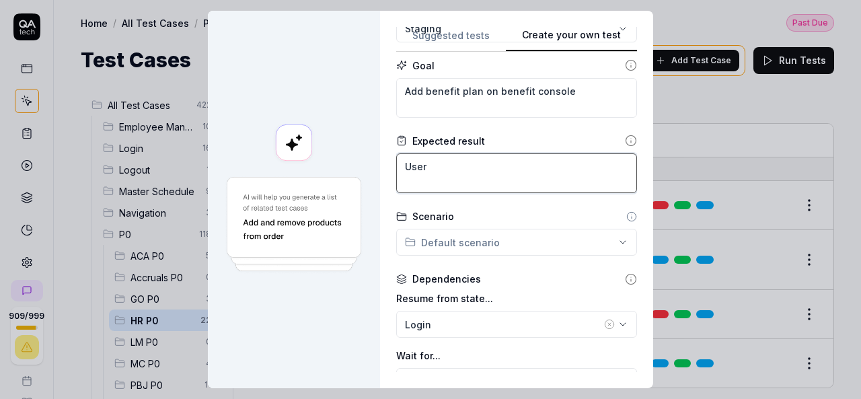
type textarea "User"
type textarea "*"
type textarea "User s"
type textarea "*"
type textarea "User sh"
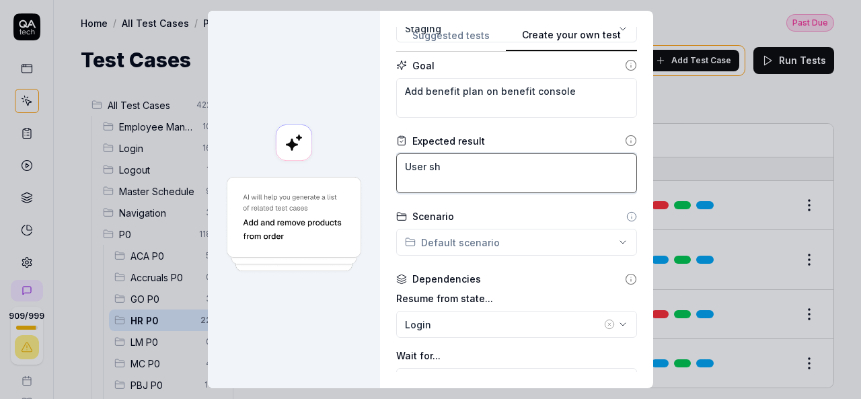
type textarea "*"
type textarea "User sho"
type textarea "*"
type textarea "User shou"
type textarea "*"
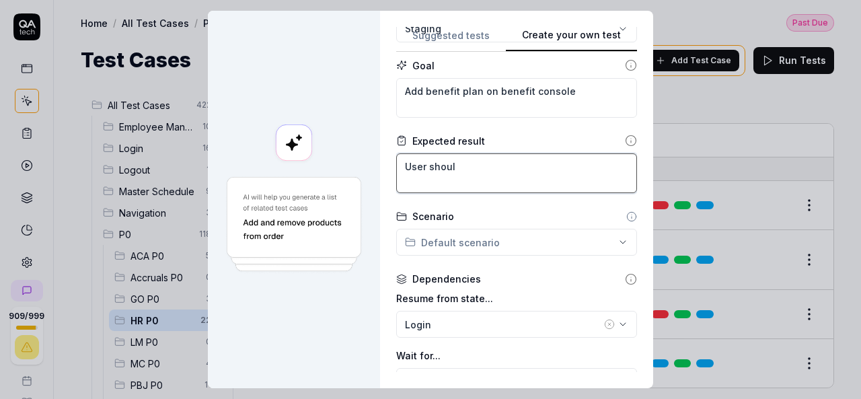
type textarea "User should"
type textarea "*"
type textarea "User should"
type textarea "*"
type textarea "User should a"
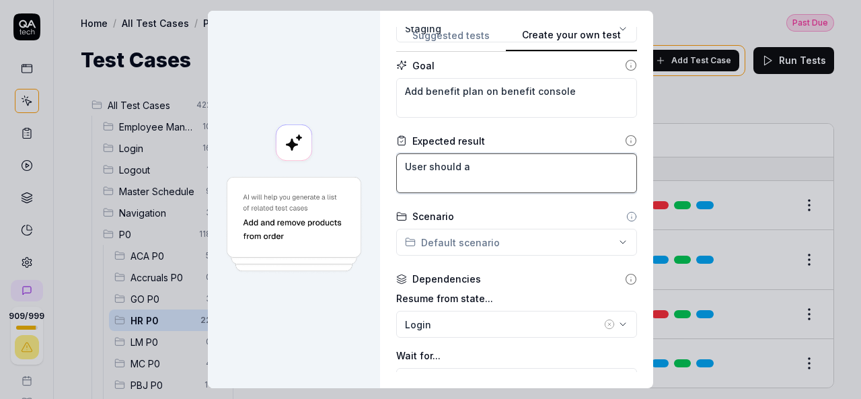
type textarea "*"
type textarea "User should ad"
type textarea "*"
type textarea "User should add"
type textarea "*"
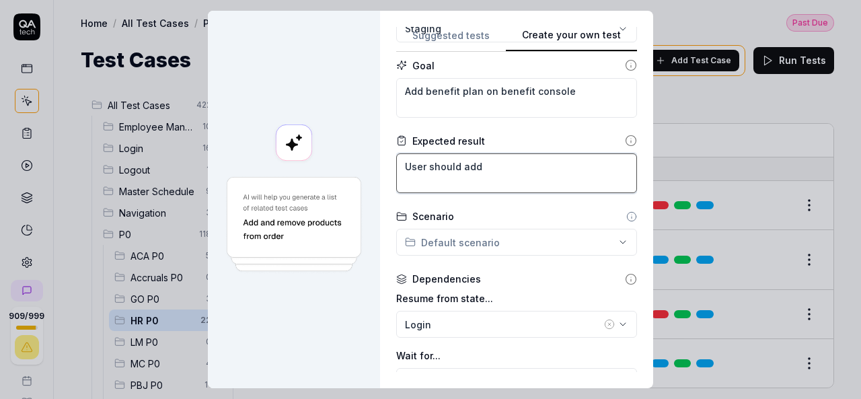
type textarea "User should add"
type textarea "*"
type textarea "User should add n"
type textarea "*"
type textarea "User should add ne"
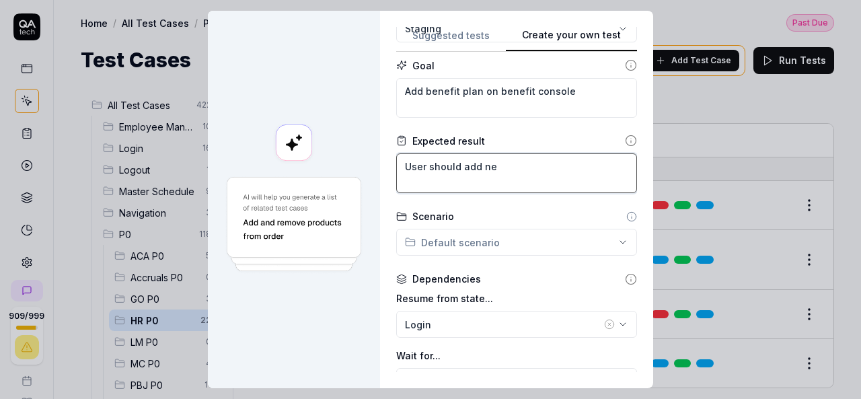
type textarea "*"
type textarea "User should add n"
type textarea "*"
type textarea "User should add"
type textarea "*"
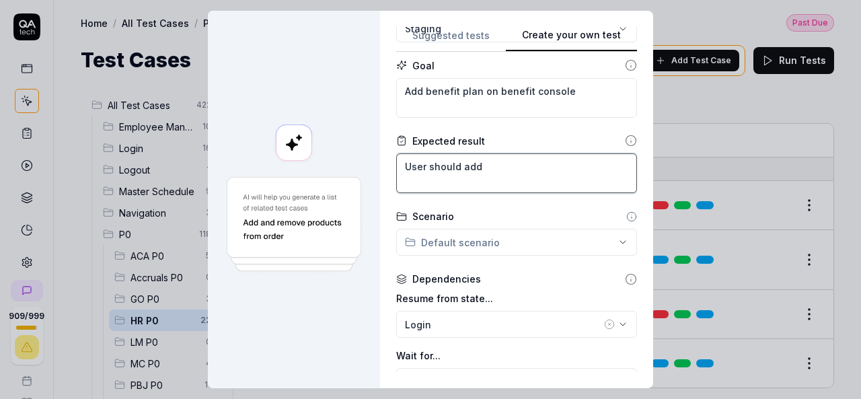
type textarea "User should add b"
type textarea "*"
type textarea "User should add be"
type textarea "*"
type textarea "User should add ben"
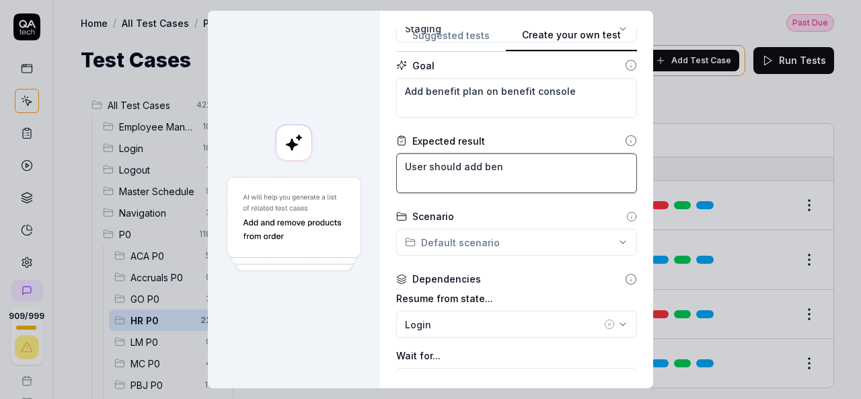
type textarea "*"
type textarea "User should add bene"
type textarea "*"
type textarea "User should add benef"
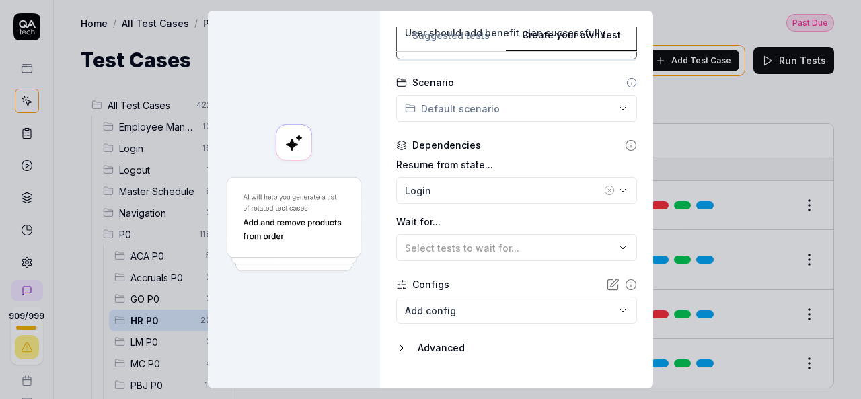
scroll to position [269, 0]
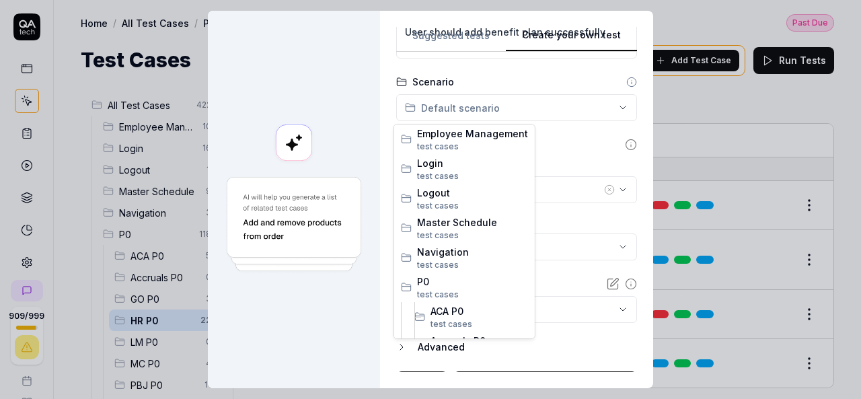
click at [610, 102] on div "**********" at bounding box center [430, 199] width 861 height 399
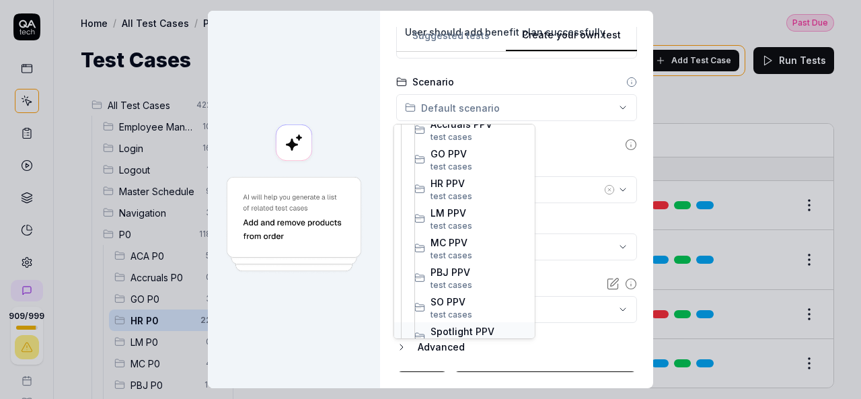
scroll to position [538, 0]
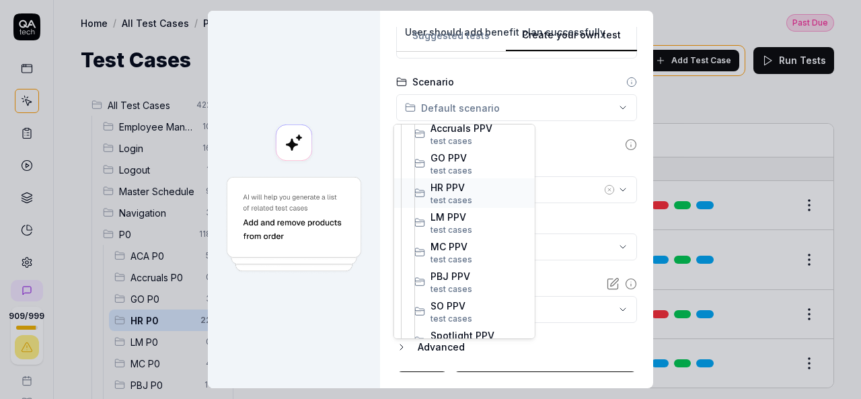
click at [466, 190] on span "HR PPV" at bounding box center [480, 187] width 98 height 14
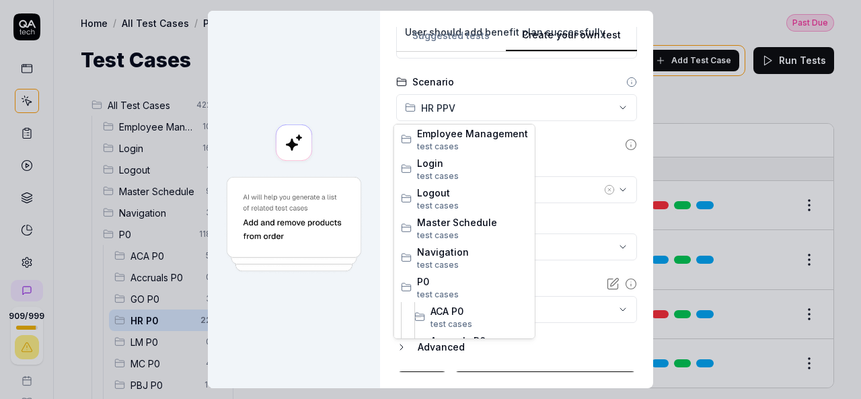
click at [614, 110] on div "**********" at bounding box center [430, 199] width 861 height 399
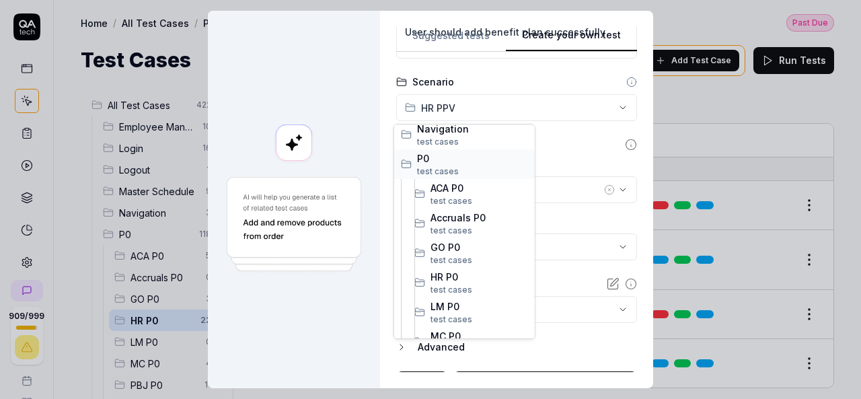
scroll to position [202, 0]
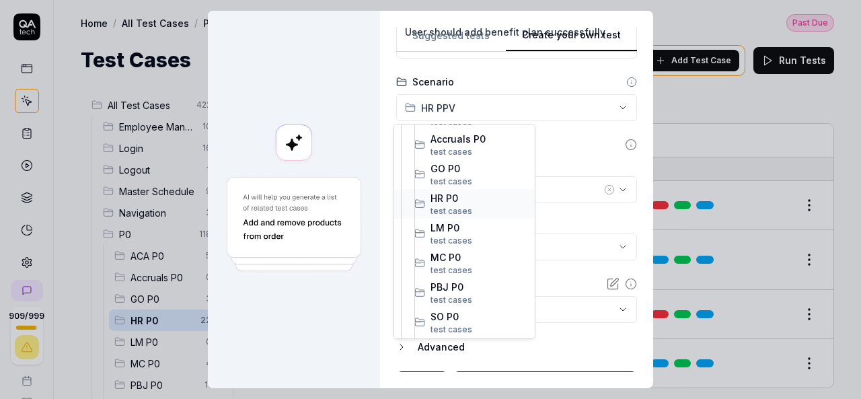
click at [460, 197] on span "HR P0" at bounding box center [480, 198] width 98 height 14
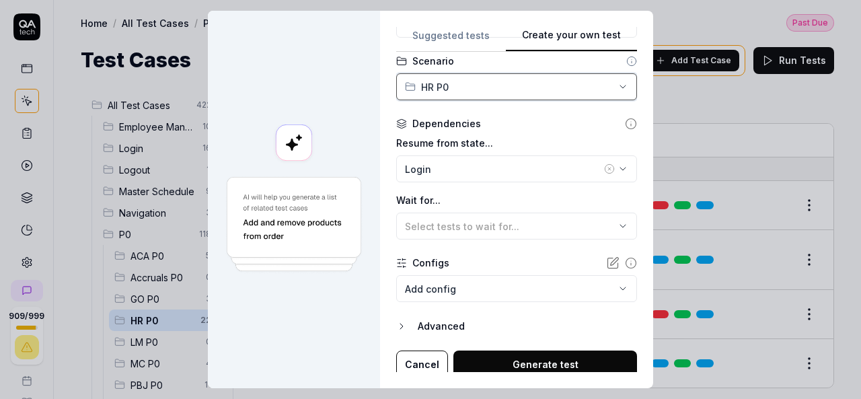
scroll to position [295, 0]
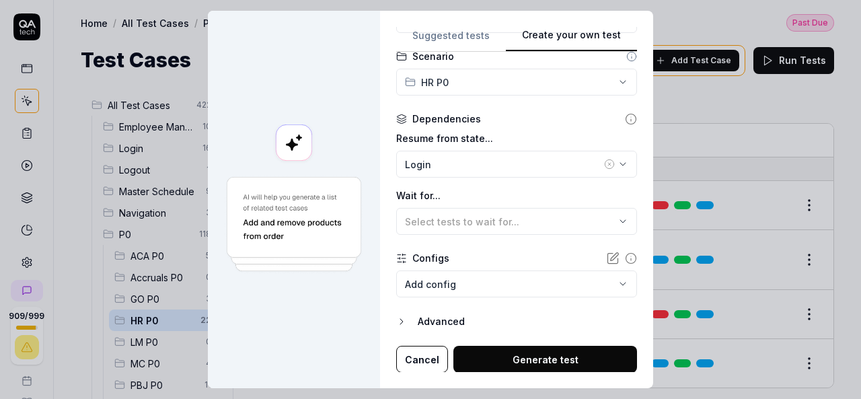
click at [608, 164] on icon "button" at bounding box center [609, 164] width 3 height 3
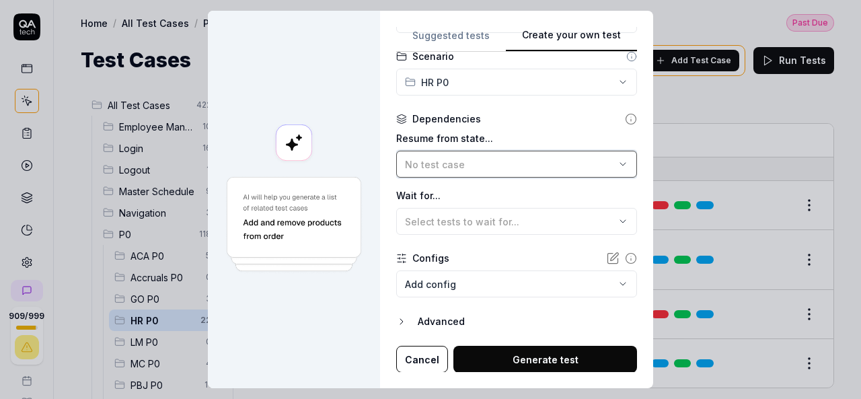
click at [601, 162] on button "No test case" at bounding box center [516, 164] width 241 height 27
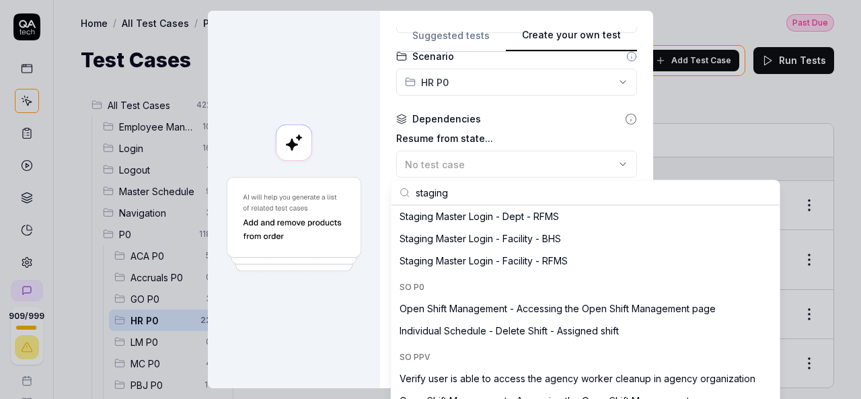
scroll to position [0, 0]
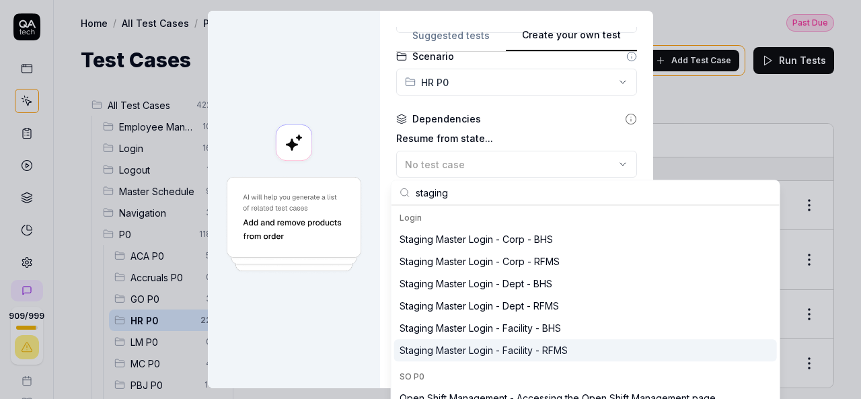
click at [534, 347] on div "Staging Master Login - Facility - RFMS" at bounding box center [484, 350] width 168 height 14
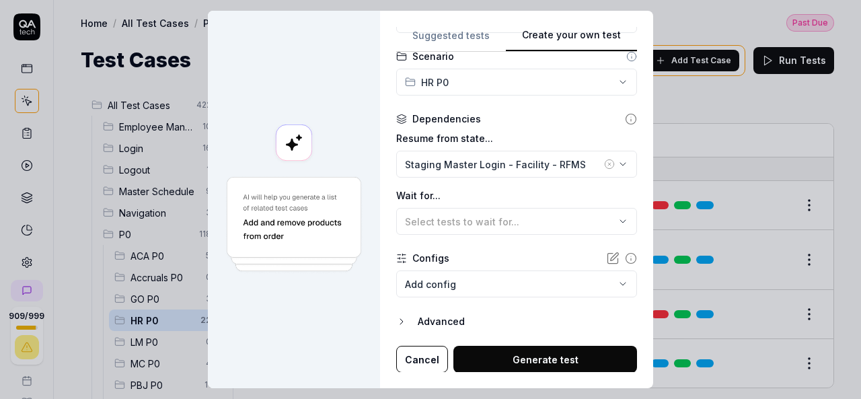
click at [546, 357] on button "Generate test" at bounding box center [546, 359] width 184 height 27
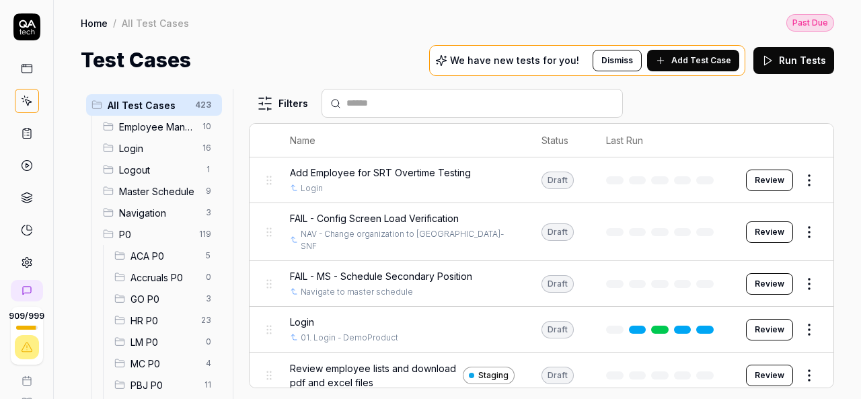
scroll to position [67, 0]
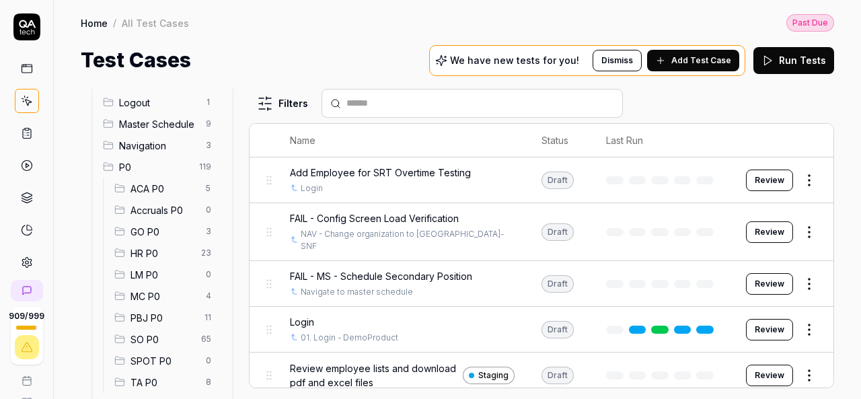
click at [178, 248] on span "HR P0" at bounding box center [162, 253] width 63 height 14
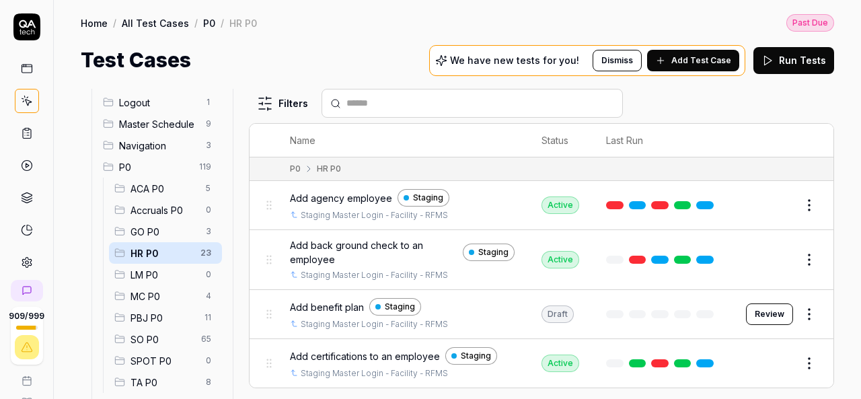
drag, startPoint x: 265, startPoint y: 266, endPoint x: 382, endPoint y: 40, distance: 254.6
click at [382, 40] on div "Home / All Test Cases / P0 / HR P0 Past Due Home / All Test Cases / P0 / HR P0 …" at bounding box center [457, 37] width 807 height 75
click at [704, 66] on button "Add Test Case" at bounding box center [693, 61] width 92 height 22
click at [748, 311] on button "Review" at bounding box center [769, 314] width 47 height 22
